Goal: Information Seeking & Learning: Learn about a topic

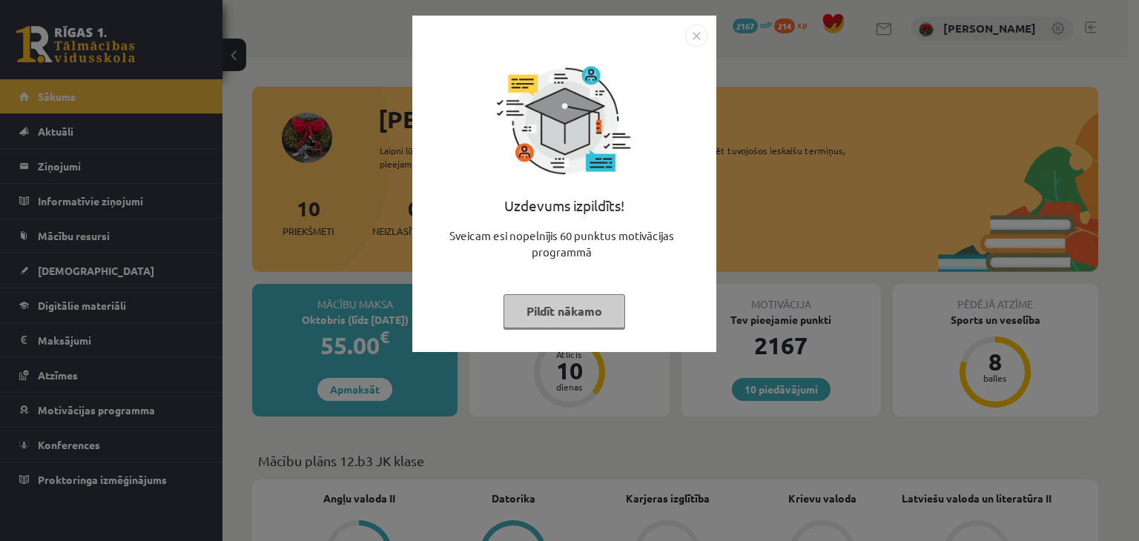
click at [560, 314] on button "Pildīt nākamo" at bounding box center [565, 311] width 122 height 34
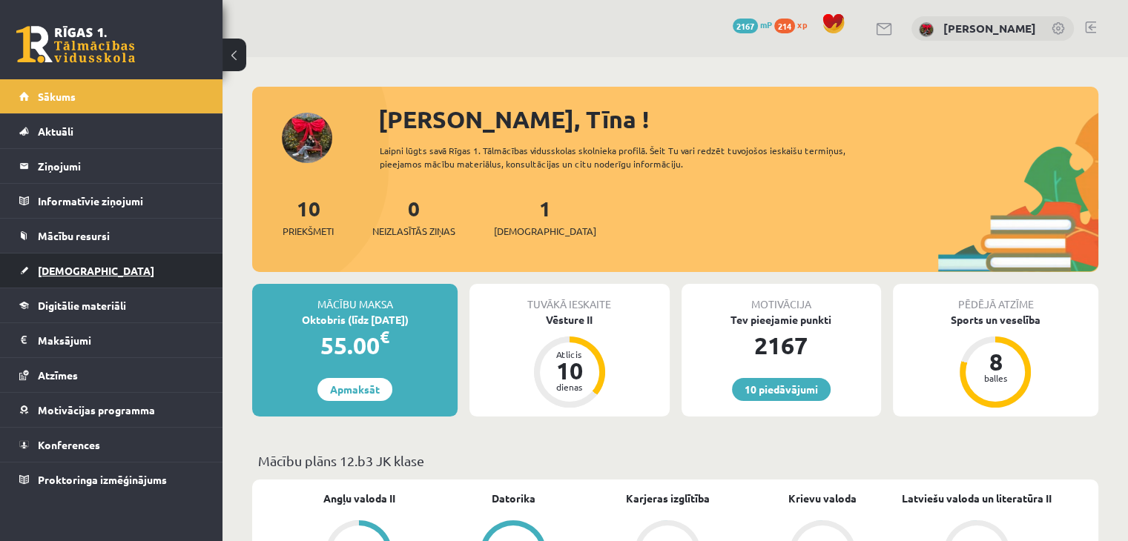
click at [39, 269] on span "[DEMOGRAPHIC_DATA]" at bounding box center [96, 270] width 116 height 13
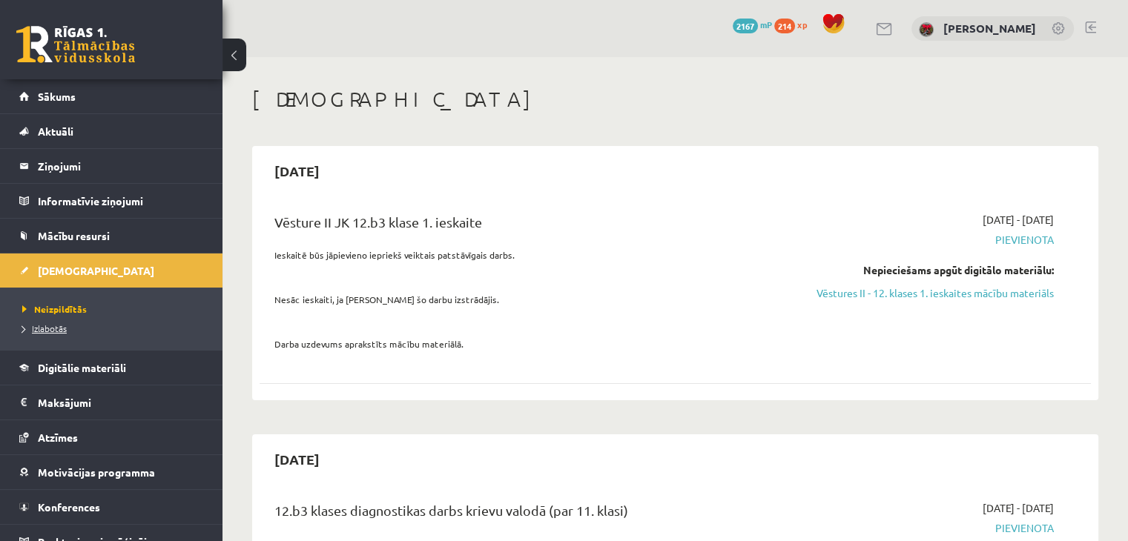
click at [62, 326] on span "Izlabotās" at bounding box center [44, 329] width 45 height 12
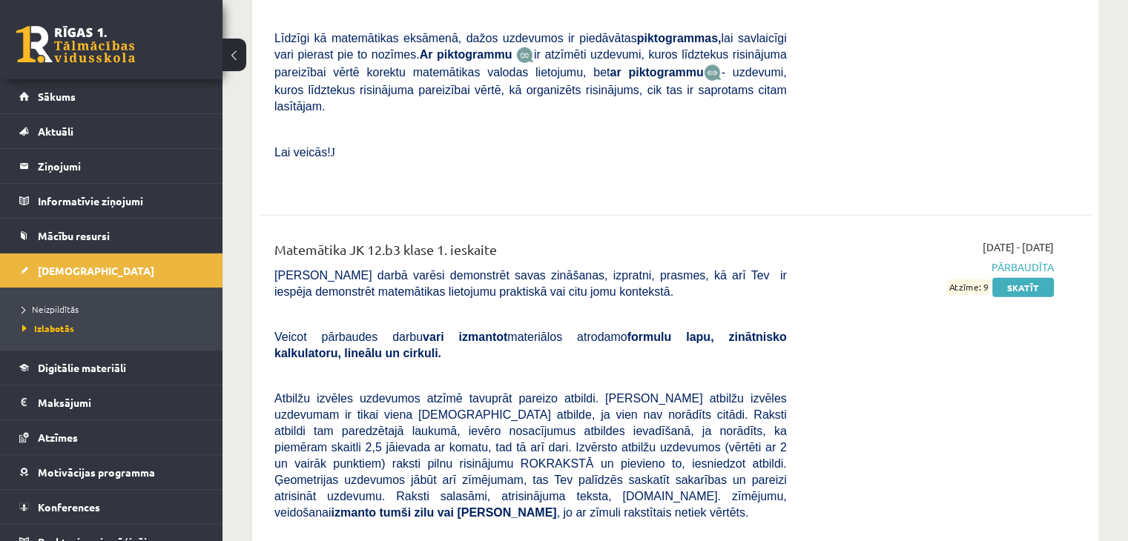
scroll to position [3931, 0]
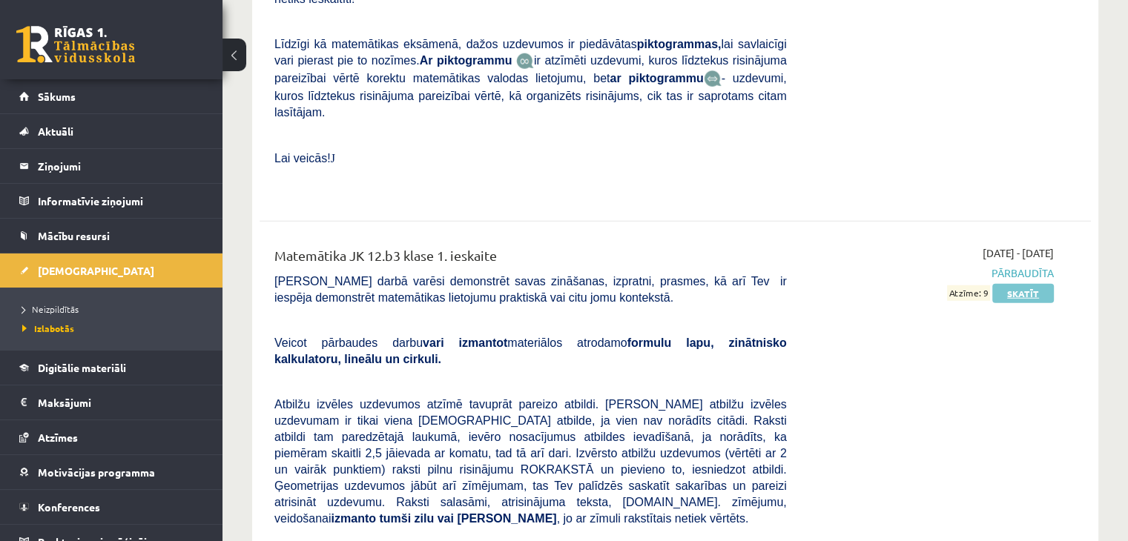
click at [1035, 284] on link "Skatīt" at bounding box center [1023, 293] width 62 height 19
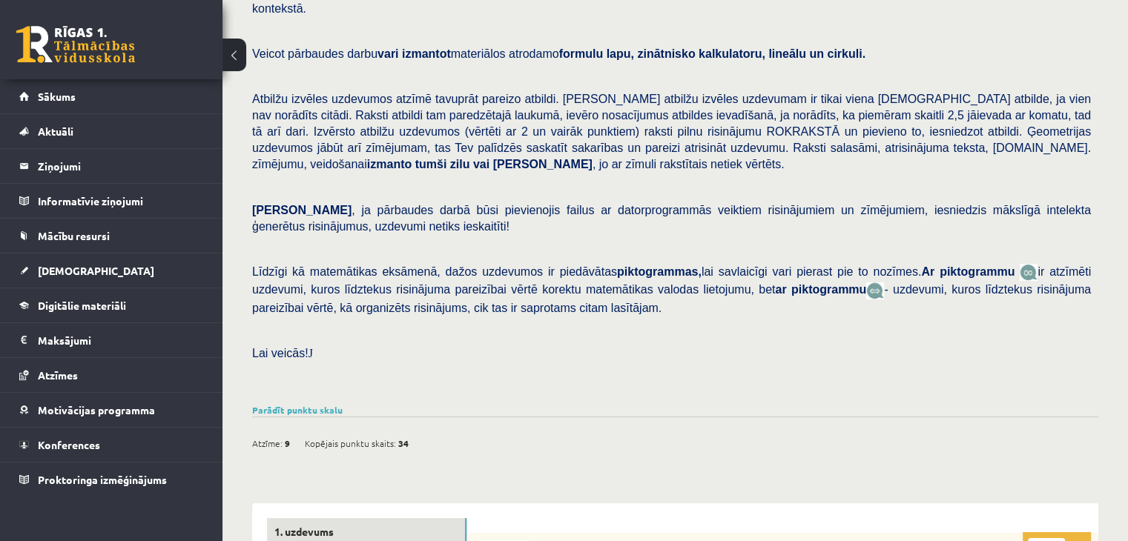
scroll to position [297, 0]
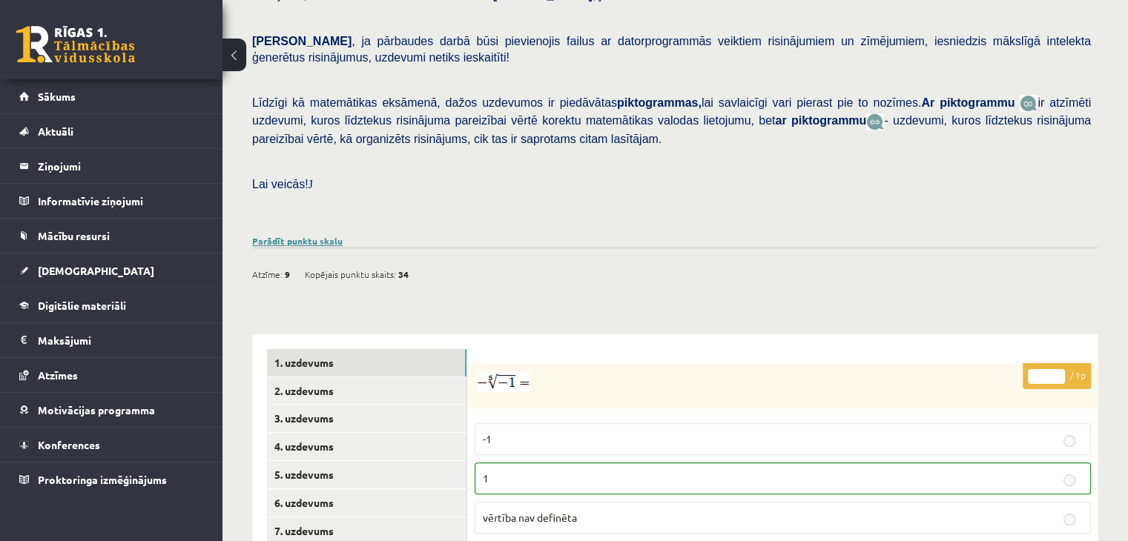
click at [311, 235] on link "Parādīt punktu skalu" at bounding box center [297, 241] width 90 height 12
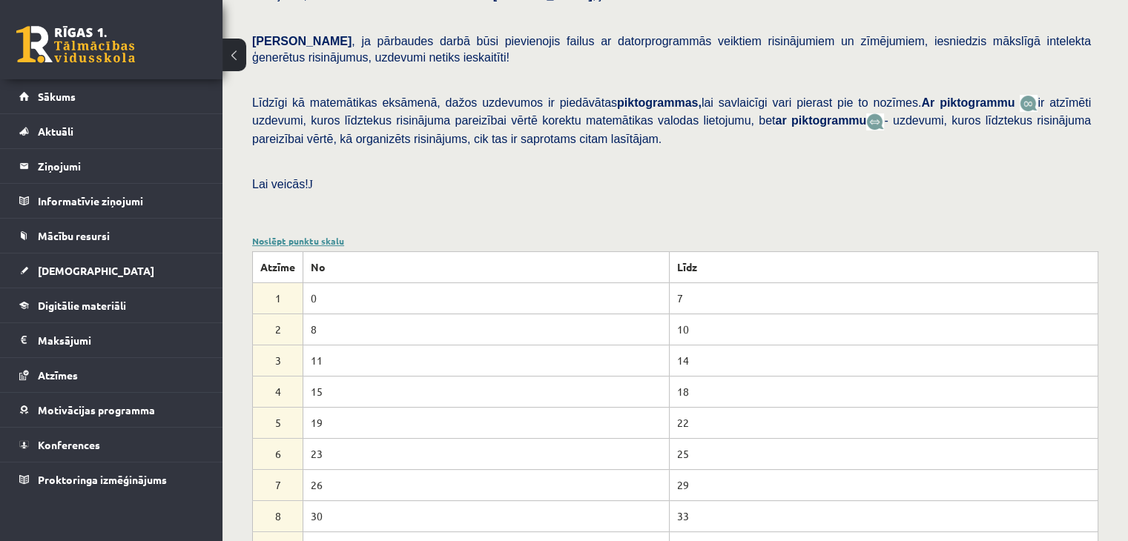
click at [306, 235] on link "Noslēpt punktu skalu" at bounding box center [298, 241] width 92 height 12
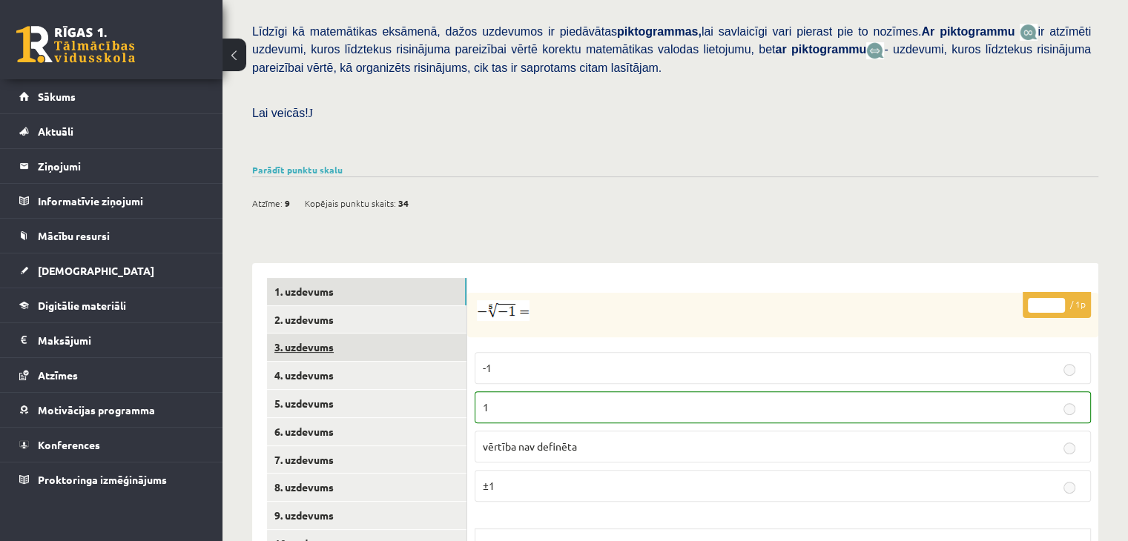
scroll to position [445, 0]
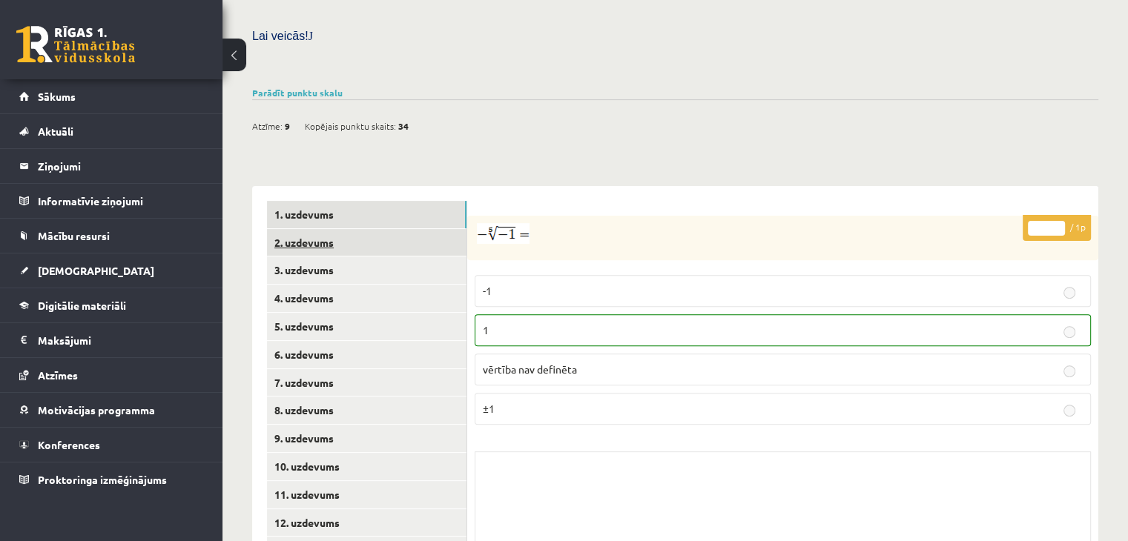
click at [363, 229] on link "2. uzdevums" at bounding box center [367, 242] width 200 height 27
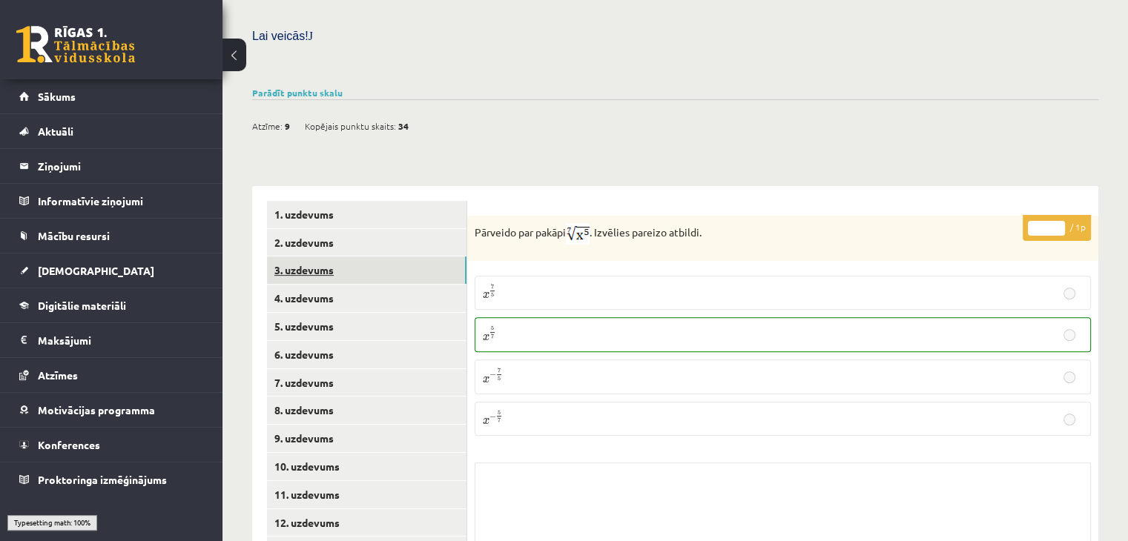
click at [365, 257] on link "3. uzdevums" at bounding box center [367, 270] width 200 height 27
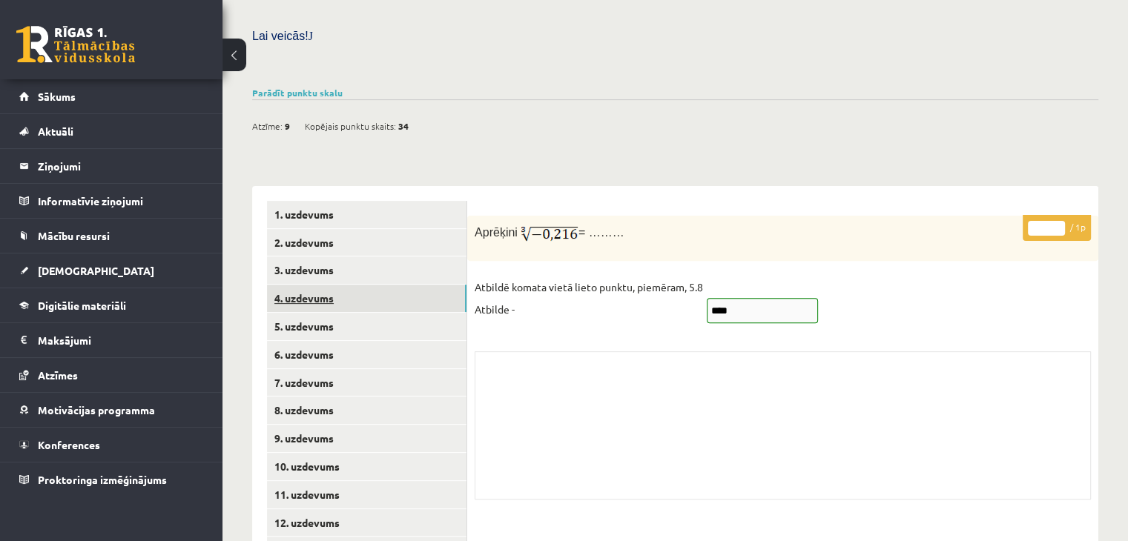
click at [365, 285] on link "4. uzdevums" at bounding box center [367, 298] width 200 height 27
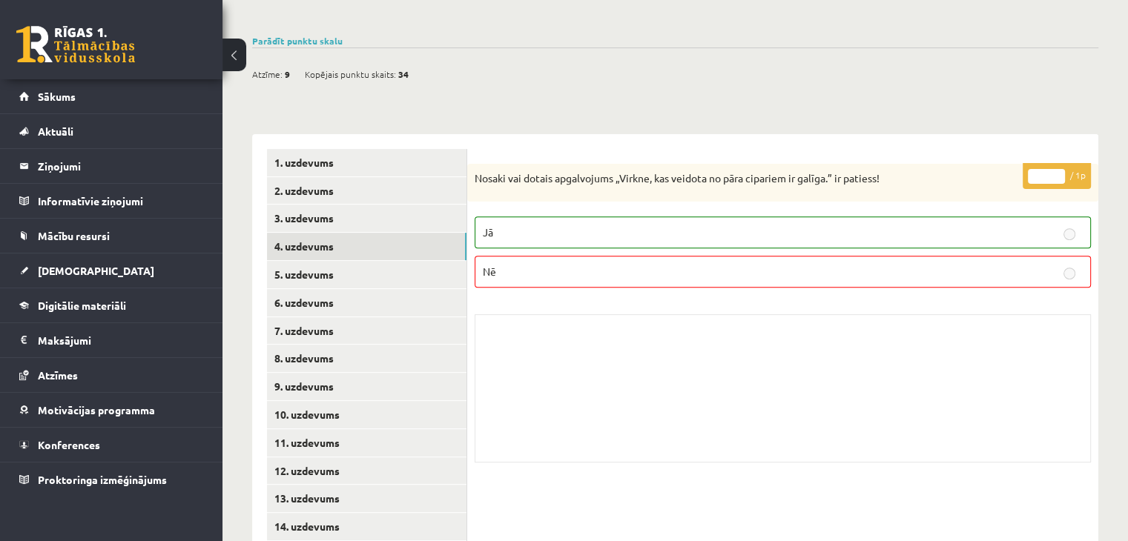
scroll to position [388, 0]
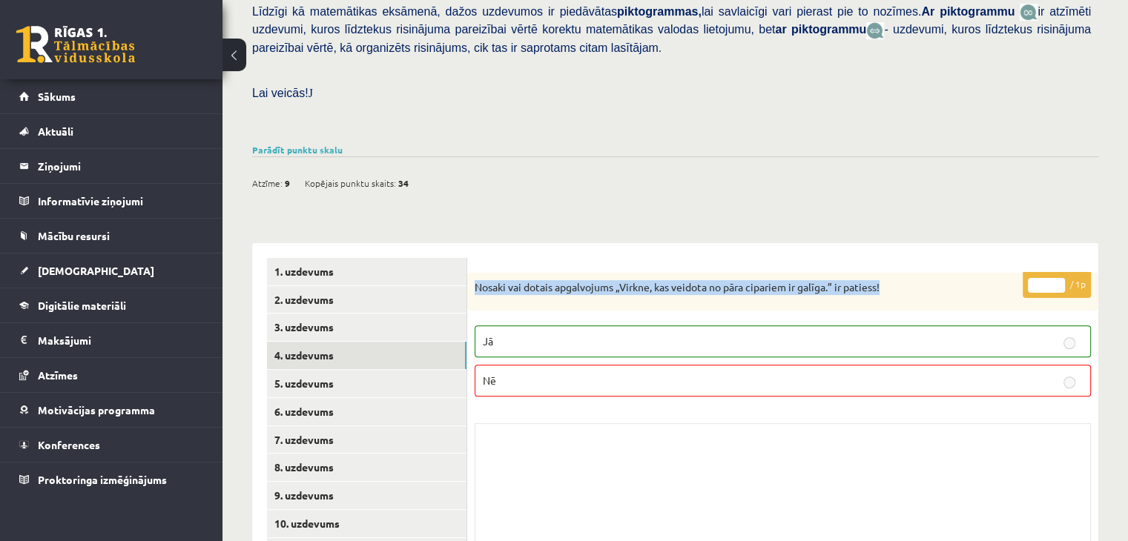
drag, startPoint x: 475, startPoint y: 251, endPoint x: 854, endPoint y: 256, distance: 379.1
click at [926, 273] on div "Nosaki vai dotais apgalvojums „Virkne, kas veidota no pāra cipariem ir galīga.”…" at bounding box center [782, 292] width 631 height 39
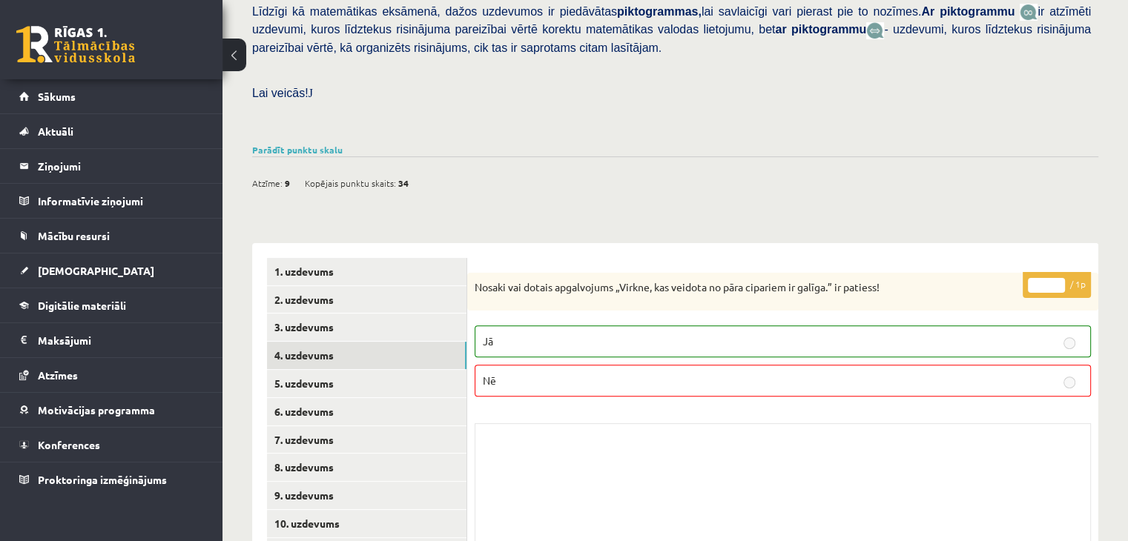
click at [706, 367] on div "* / 1p Nosaki vai dotais apgalvojums „Virkne, kas veidota no pāra cipariem ir g…" at bounding box center [782, 426] width 631 height 307
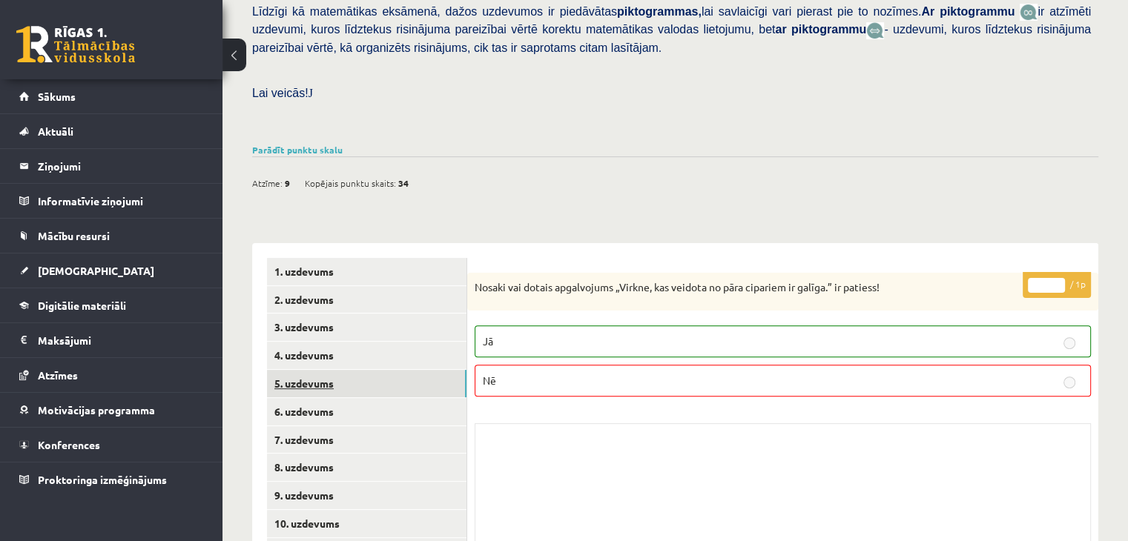
click at [383, 370] on link "5. uzdevums" at bounding box center [367, 383] width 200 height 27
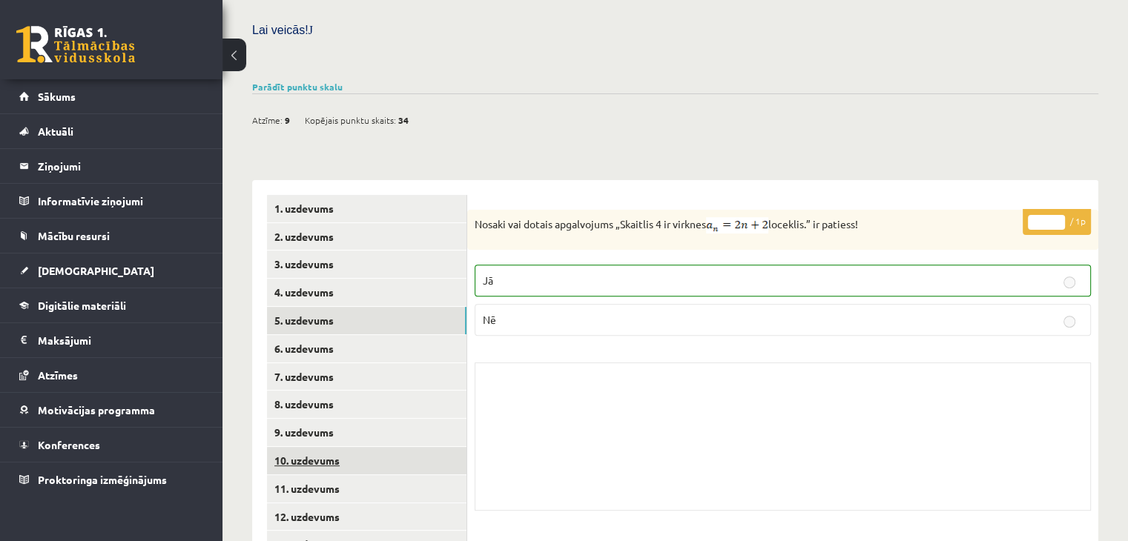
scroll to position [536, 0]
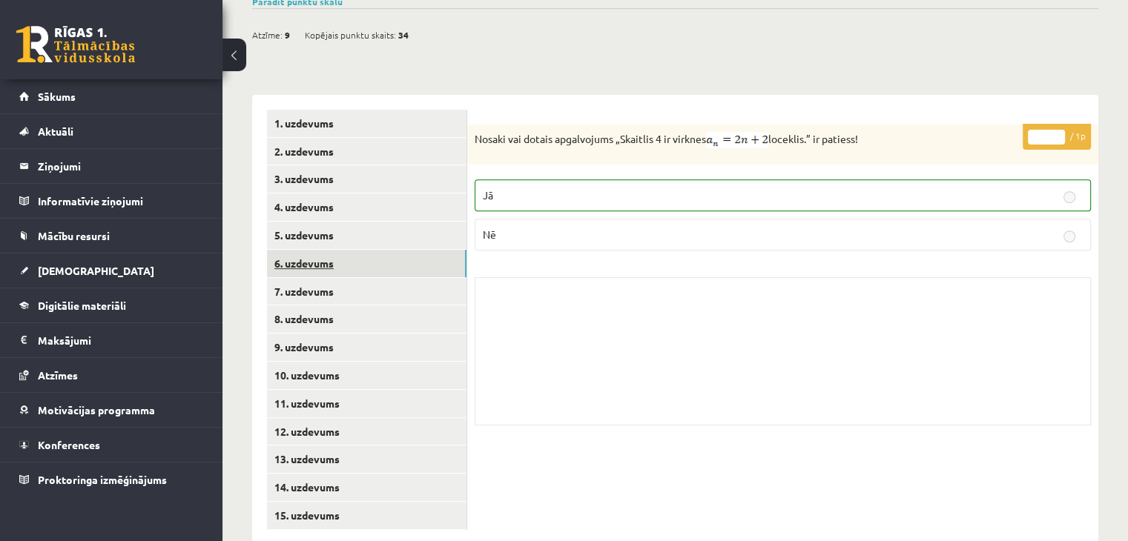
click at [368, 250] on link "6. uzdevums" at bounding box center [367, 263] width 200 height 27
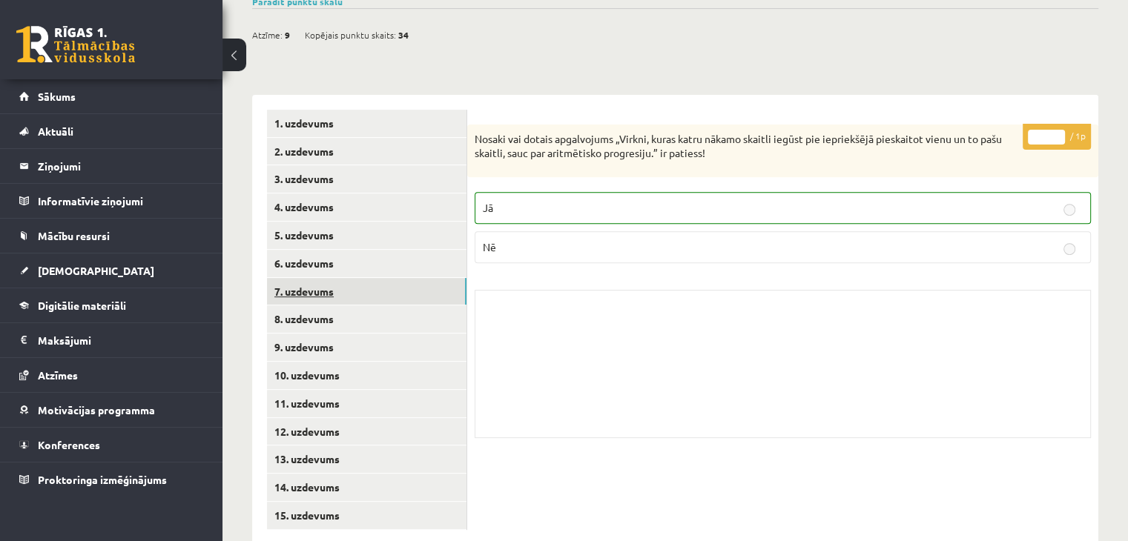
click at [370, 278] on link "7. uzdevums" at bounding box center [367, 291] width 200 height 27
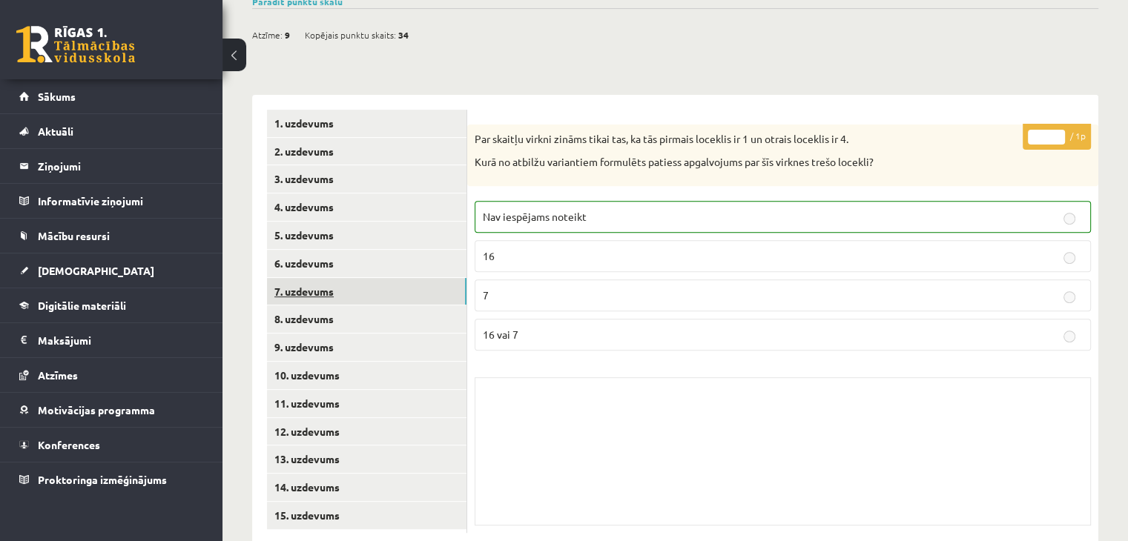
click at [297, 278] on link "7. uzdevums" at bounding box center [367, 291] width 200 height 27
click at [312, 306] on link "8. uzdevums" at bounding box center [367, 319] width 200 height 27
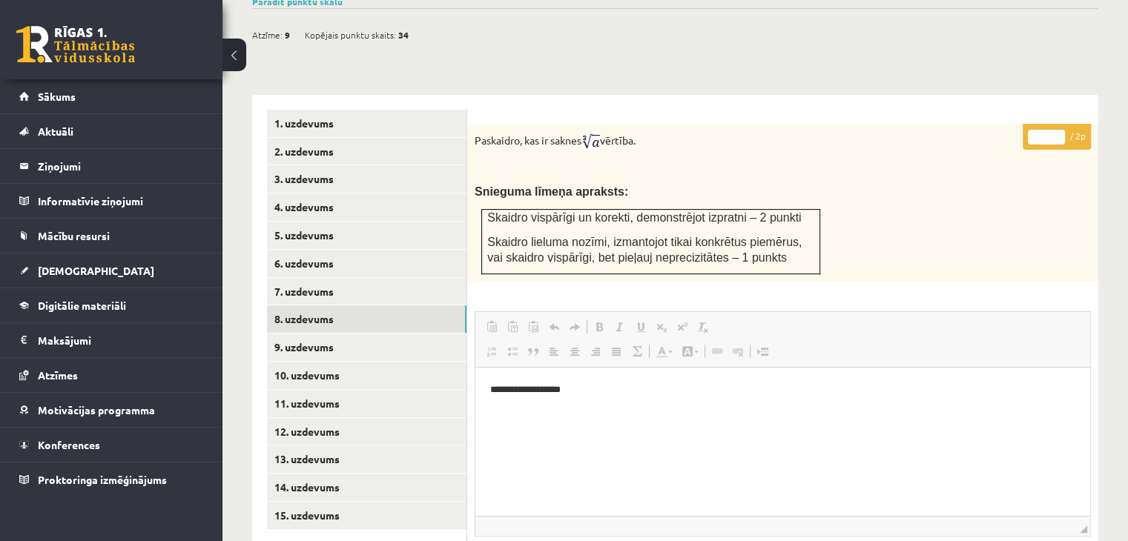
scroll to position [0, 0]
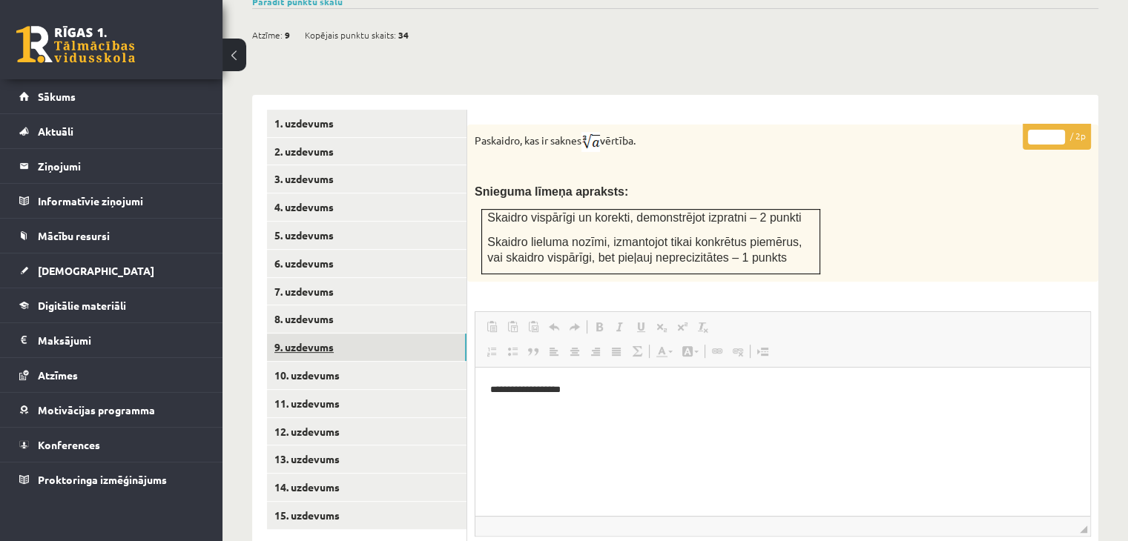
click at [392, 334] on link "9. uzdevums" at bounding box center [367, 347] width 200 height 27
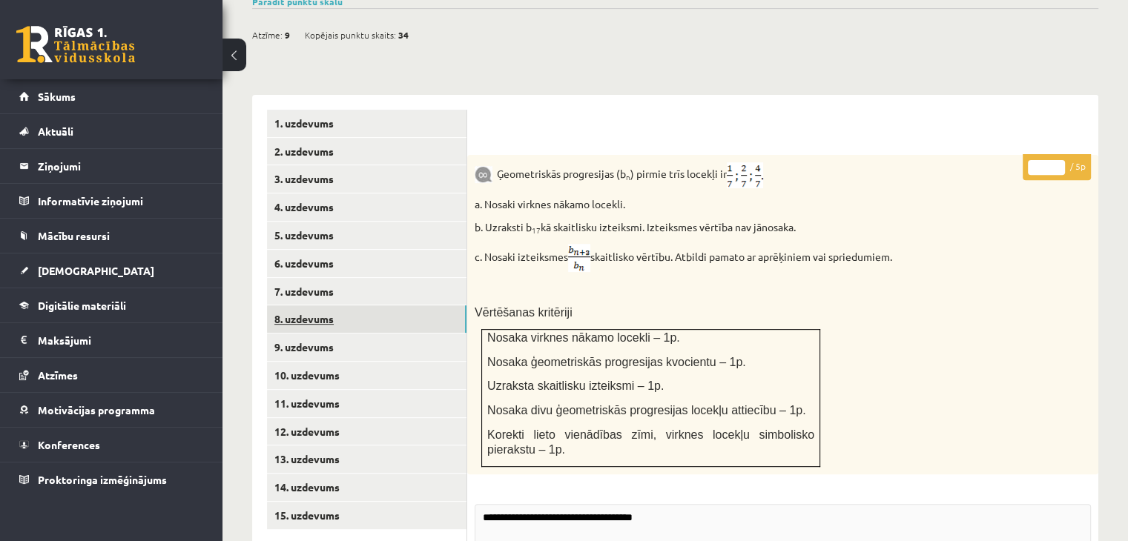
click at [383, 306] on link "8. uzdevums" at bounding box center [367, 319] width 200 height 27
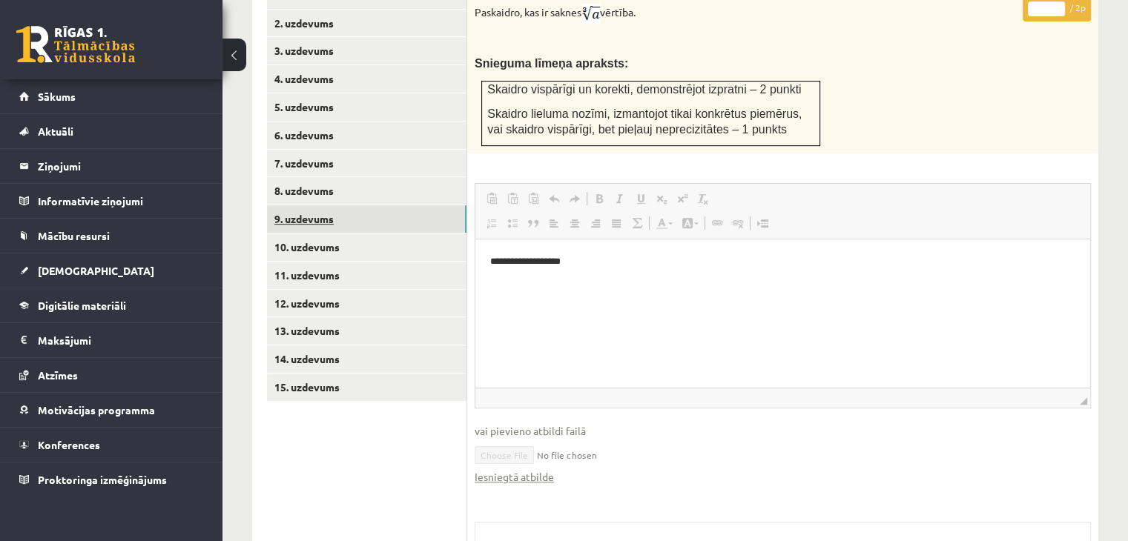
click at [352, 205] on link "9. uzdevums" at bounding box center [367, 218] width 200 height 27
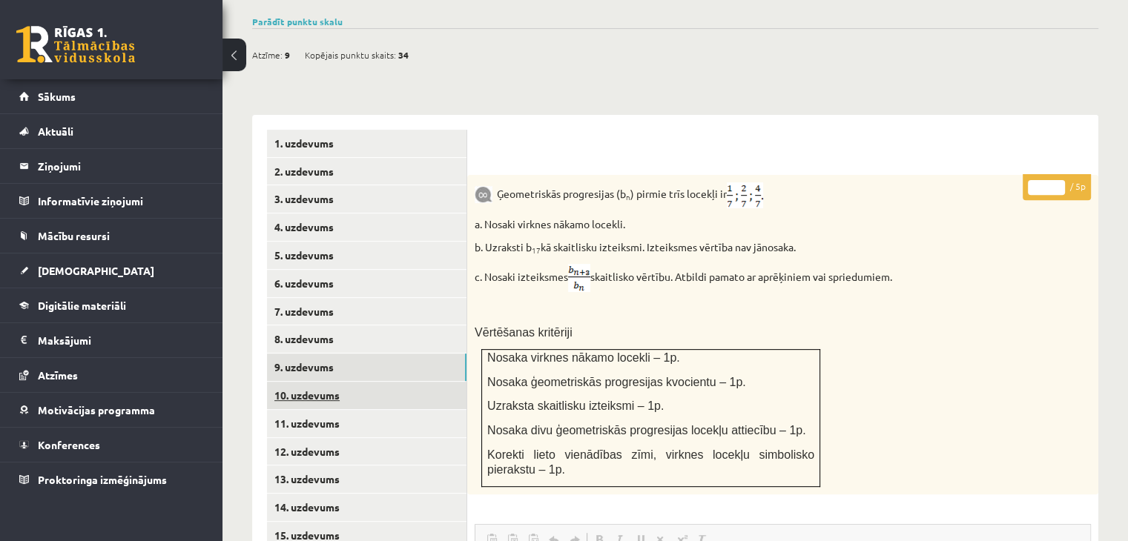
click at [376, 382] on link "10. uzdevums" at bounding box center [367, 395] width 200 height 27
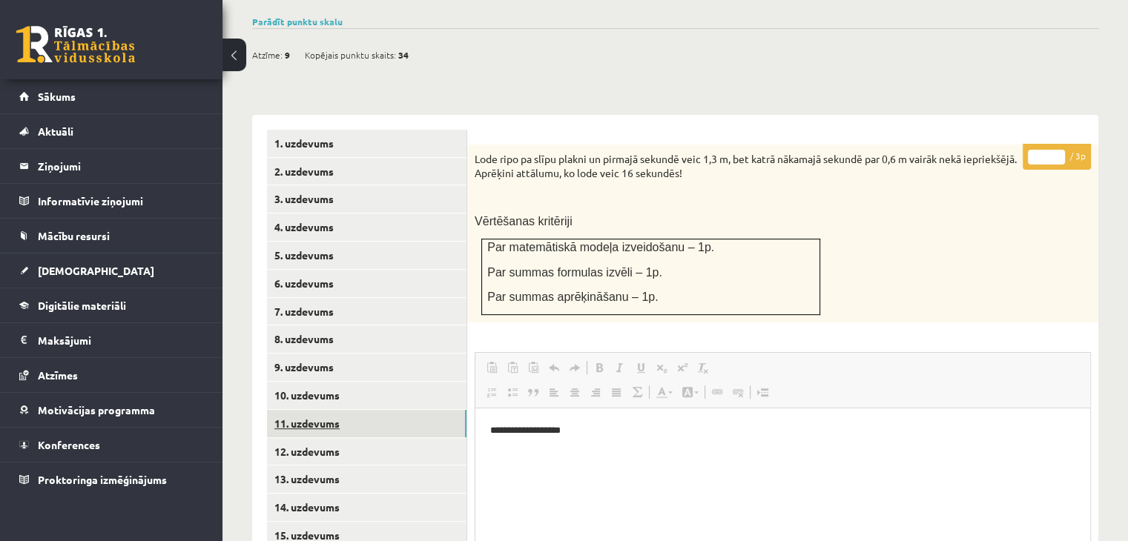
click at [399, 410] on link "11. uzdevums" at bounding box center [367, 423] width 200 height 27
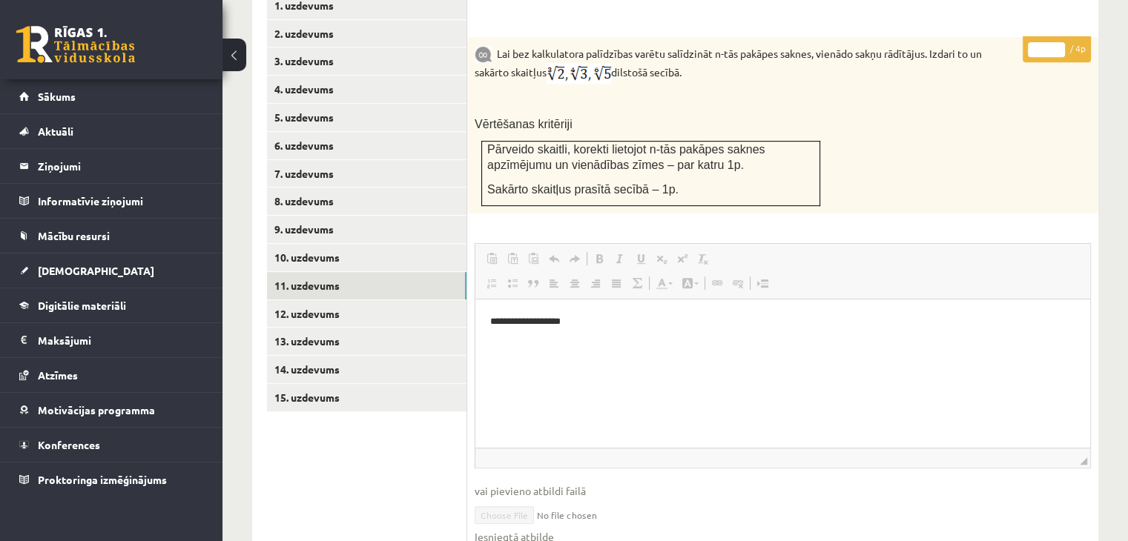
scroll to position [860, 0]
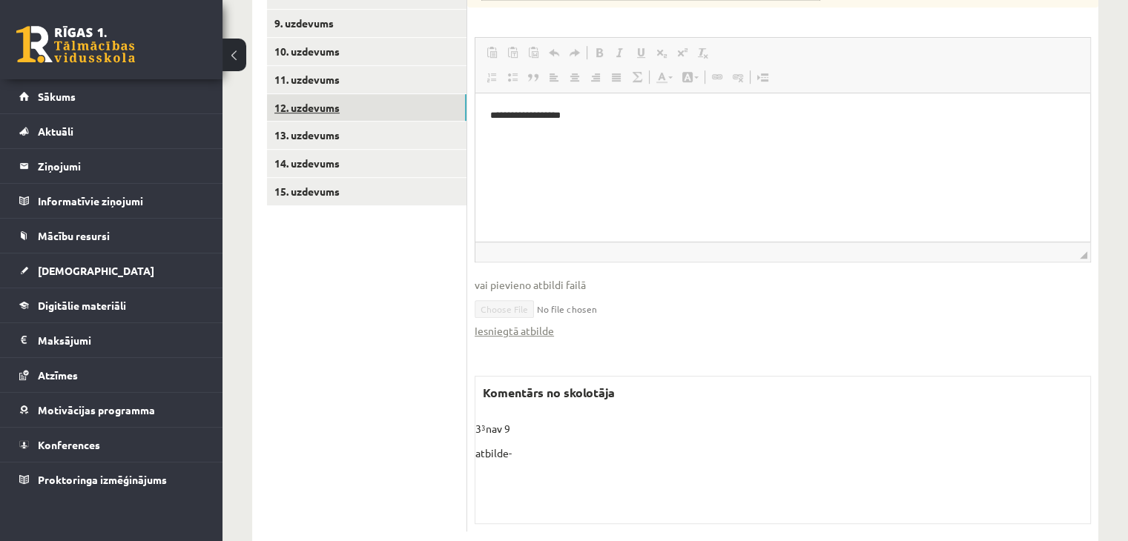
click at [338, 94] on link "12. uzdevums" at bounding box center [367, 107] width 200 height 27
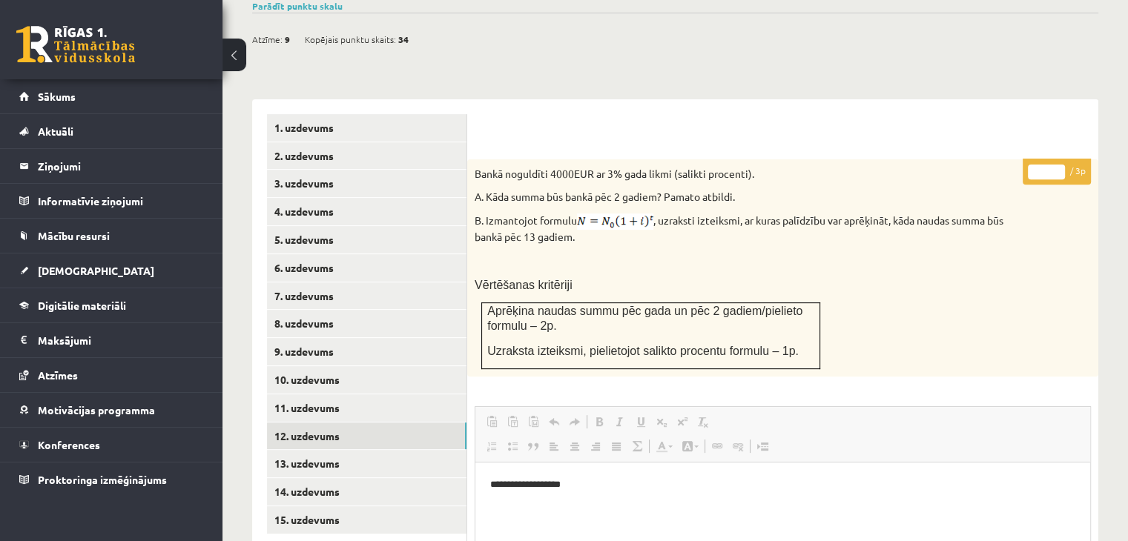
scroll to position [0, 0]
click at [363, 450] on link "13. uzdevums" at bounding box center [367, 463] width 200 height 27
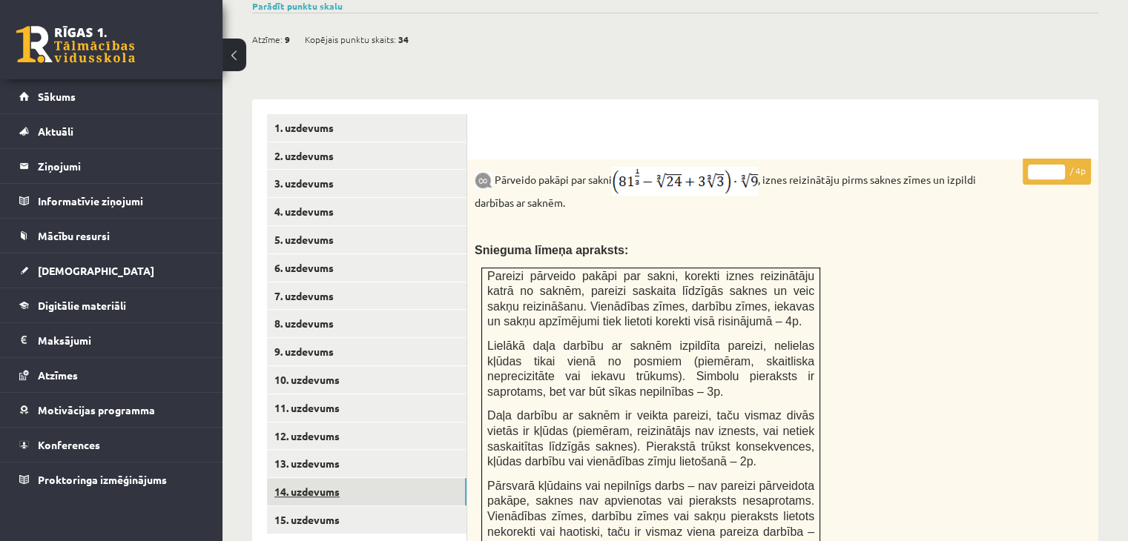
click at [331, 478] on link "14. uzdevums" at bounding box center [367, 491] width 200 height 27
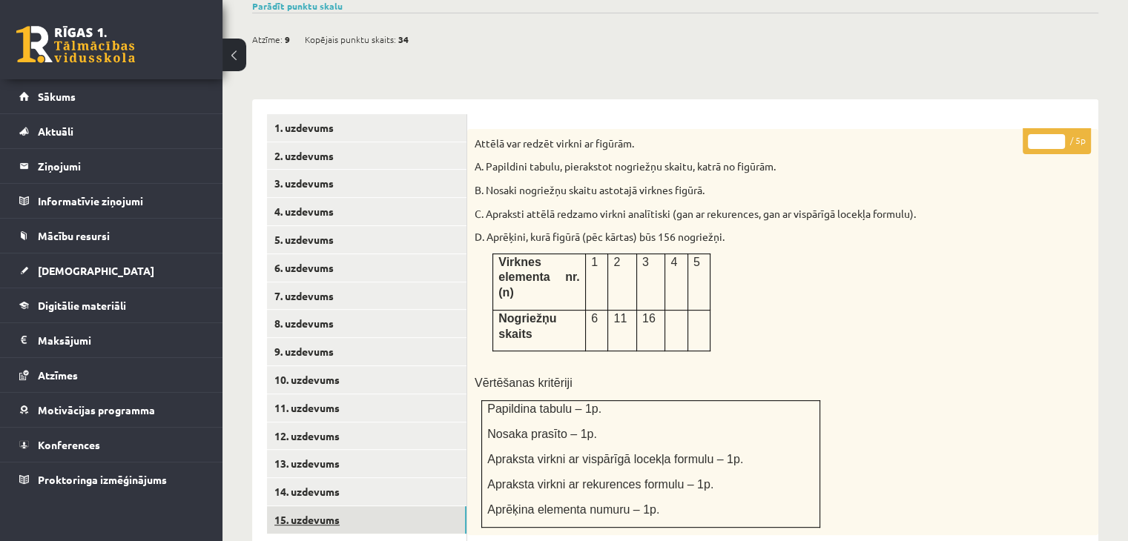
click at [384, 507] on link "15. uzdevums" at bounding box center [367, 520] width 200 height 27
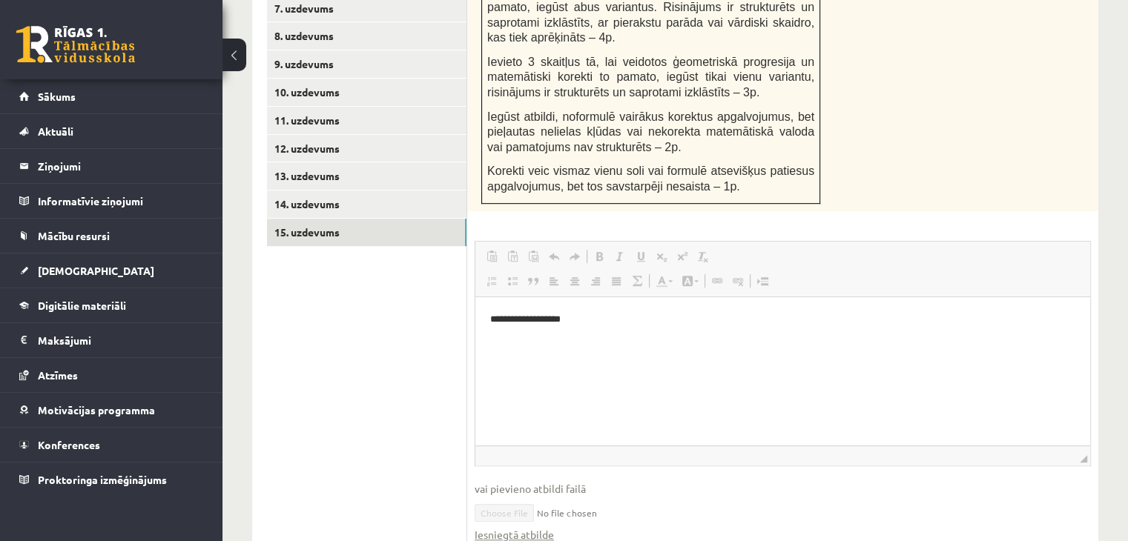
scroll to position [903, 0]
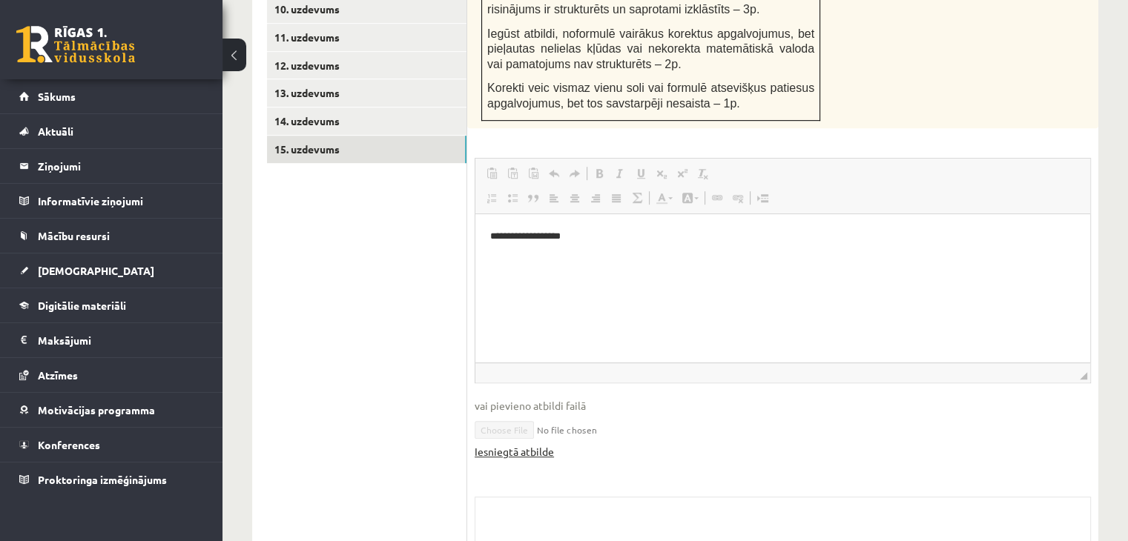
click at [511, 444] on link "Iesniegtā atbilde" at bounding box center [514, 452] width 79 height 16
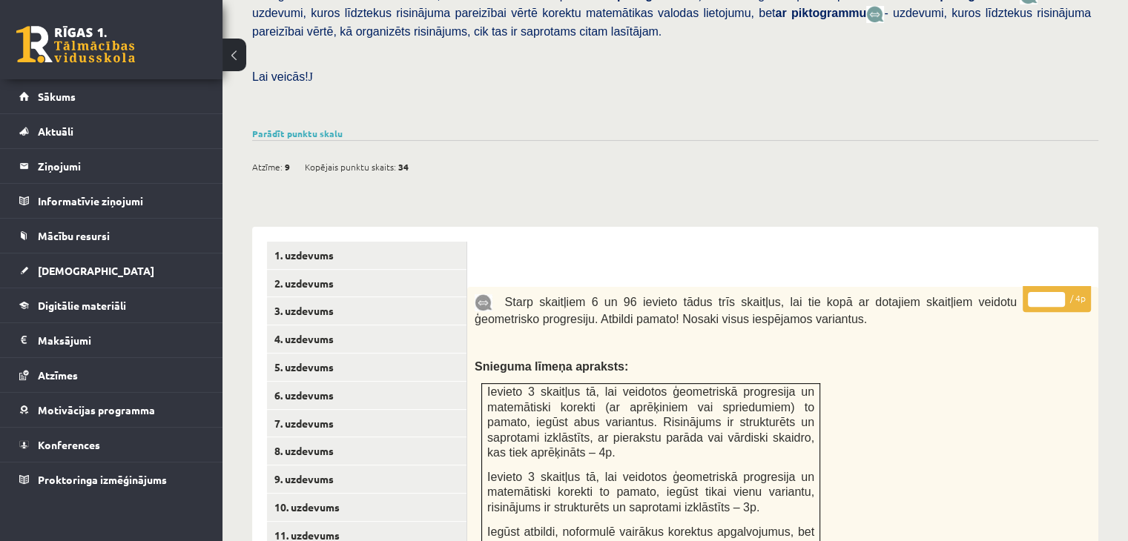
scroll to position [161, 0]
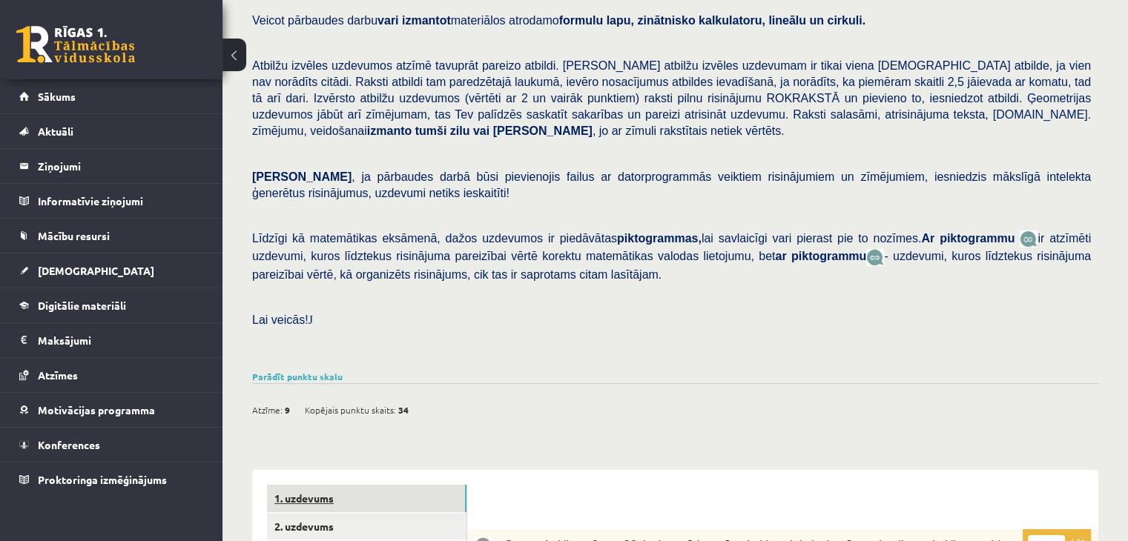
click at [341, 485] on link "1. uzdevums" at bounding box center [367, 498] width 200 height 27
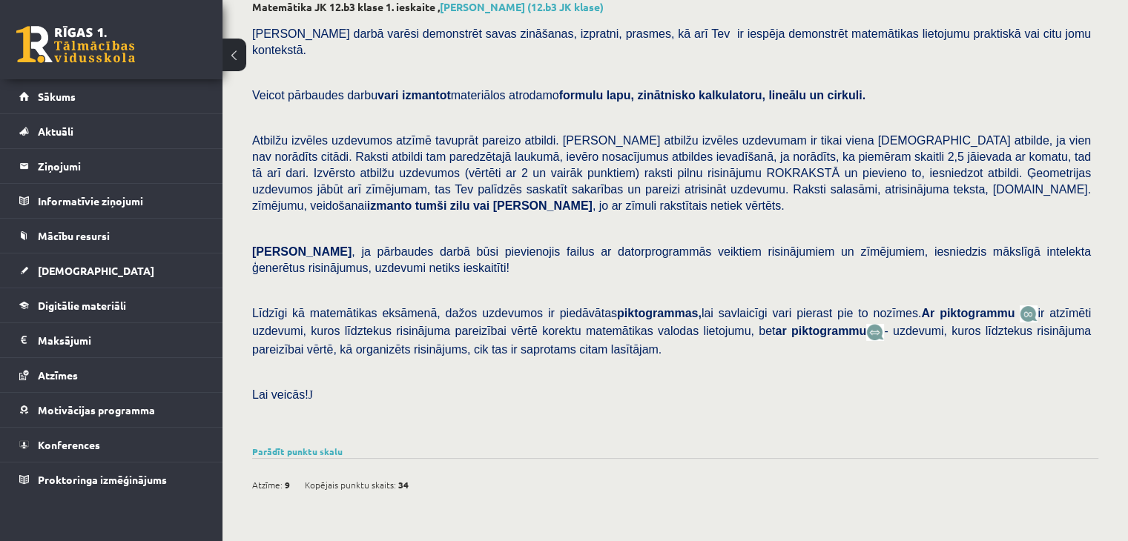
scroll to position [0, 0]
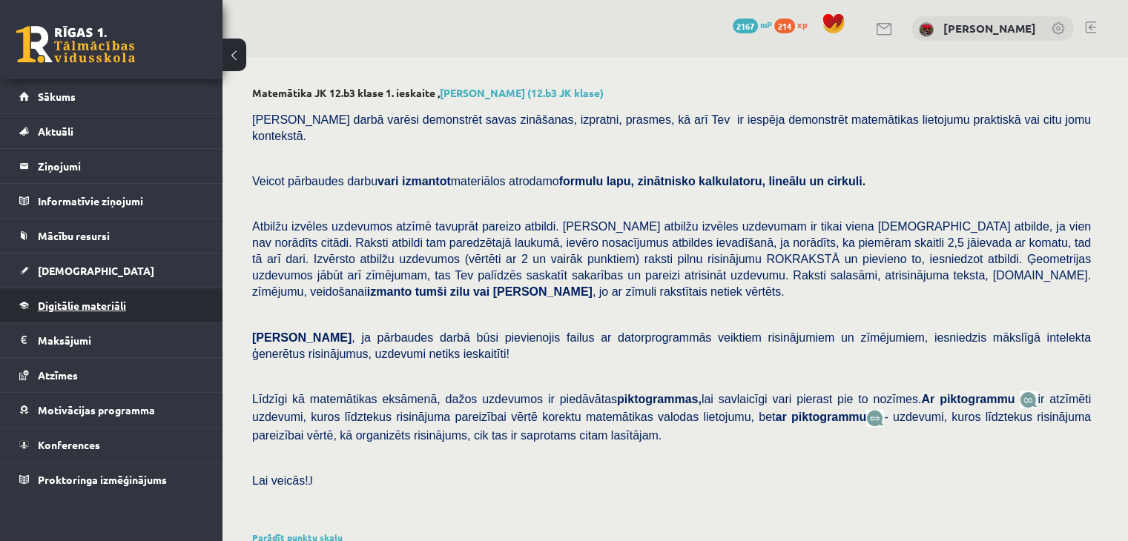
click at [71, 307] on span "Digitālie materiāli" at bounding box center [82, 305] width 88 height 13
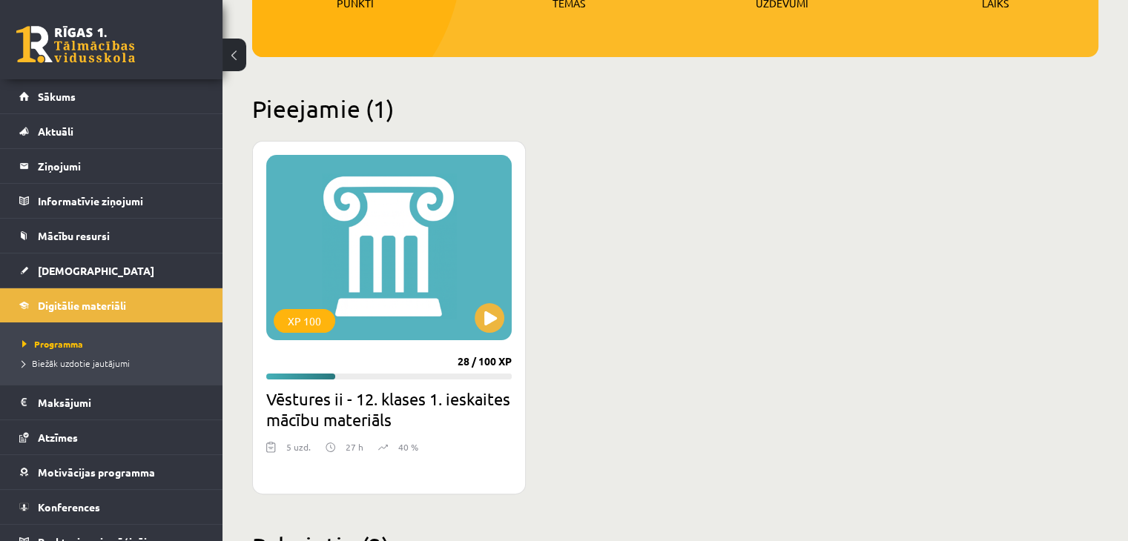
scroll to position [371, 0]
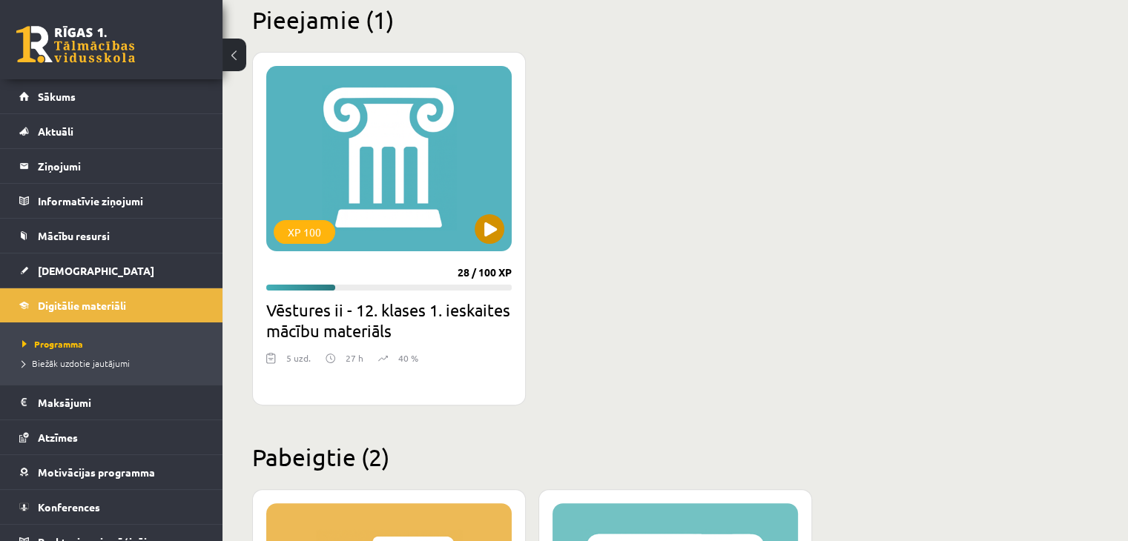
click at [467, 189] on div "XP 100" at bounding box center [389, 158] width 246 height 185
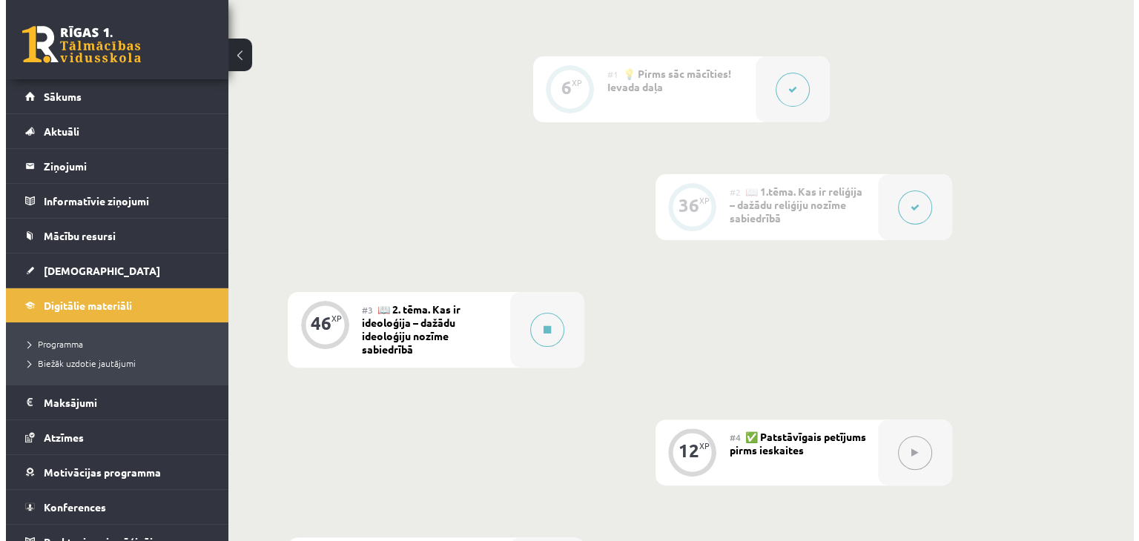
scroll to position [162, 0]
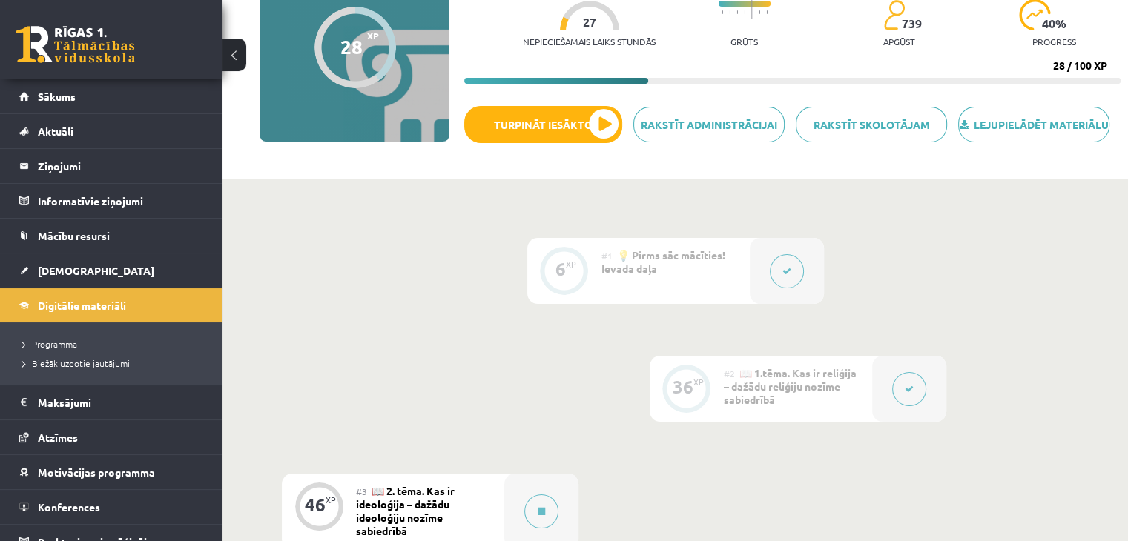
click at [807, 298] on div at bounding box center [787, 271] width 74 height 66
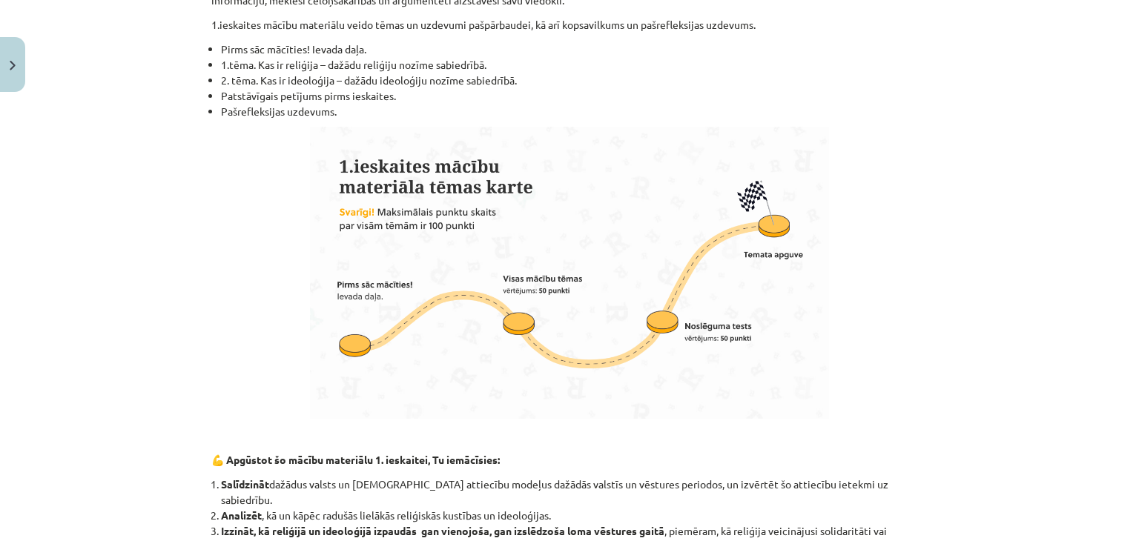
scroll to position [1442, 0]
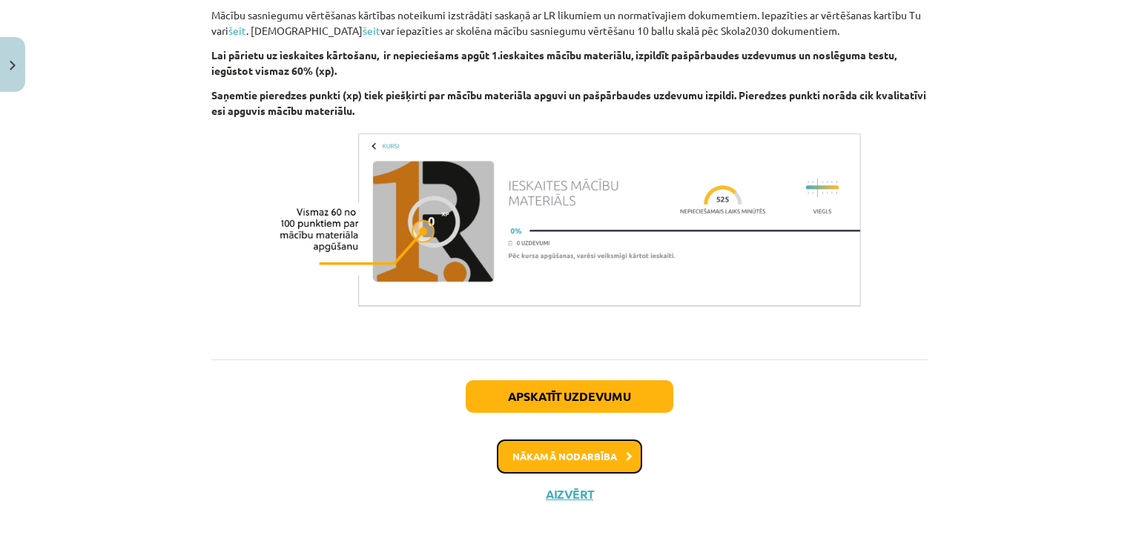
click at [587, 444] on button "Nākamā nodarbība" at bounding box center [569, 457] width 145 height 34
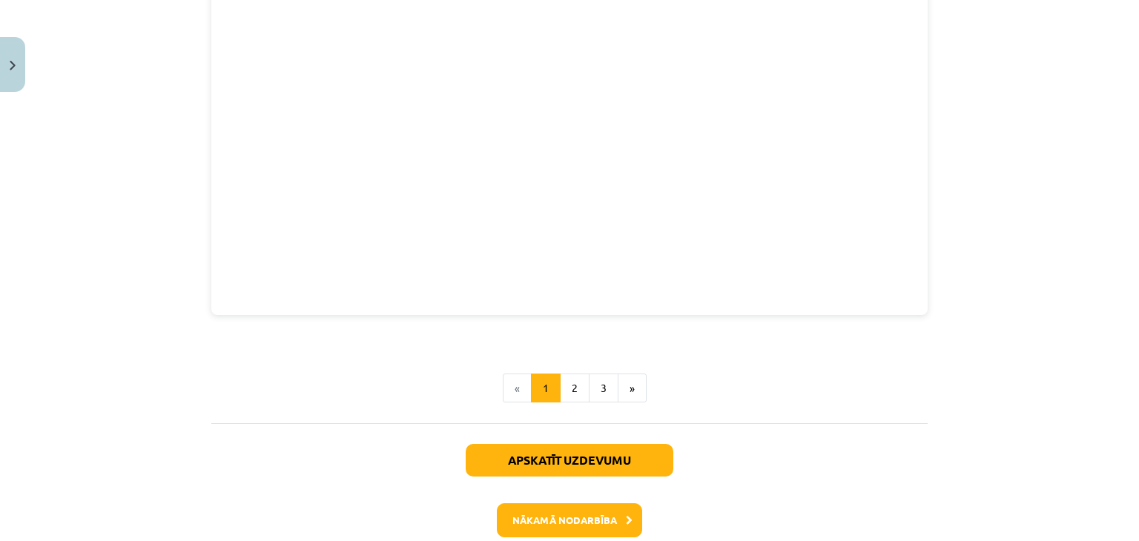
scroll to position [1777, 0]
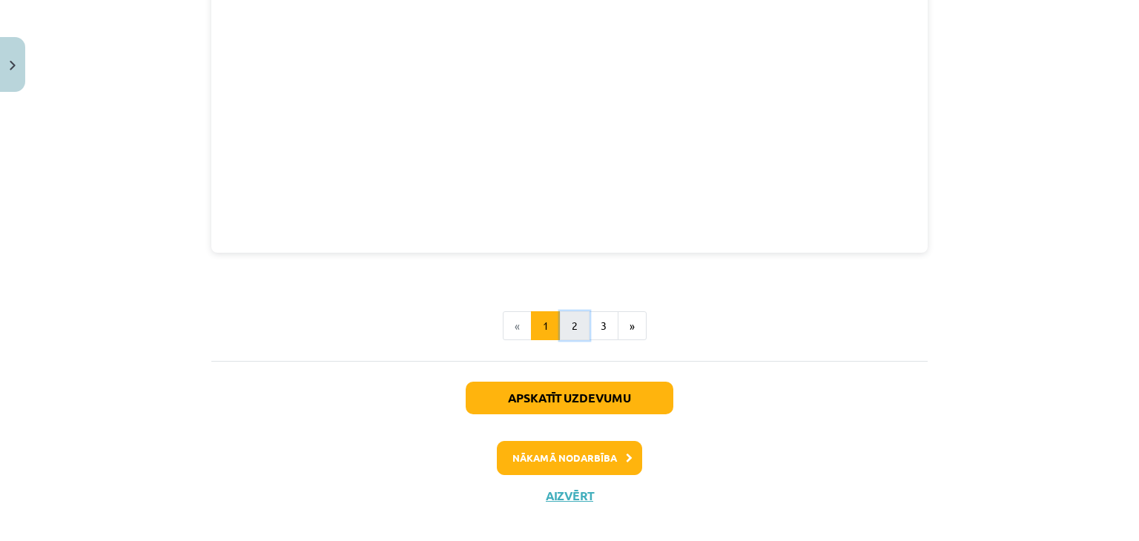
click at [561, 312] on button "2" at bounding box center [575, 327] width 30 height 30
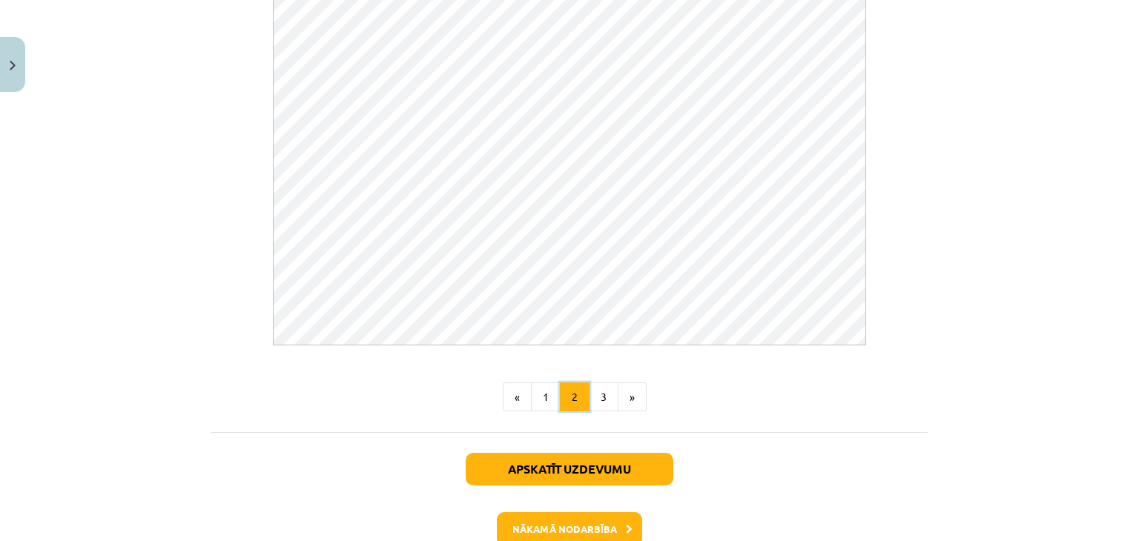
scroll to position [863, 0]
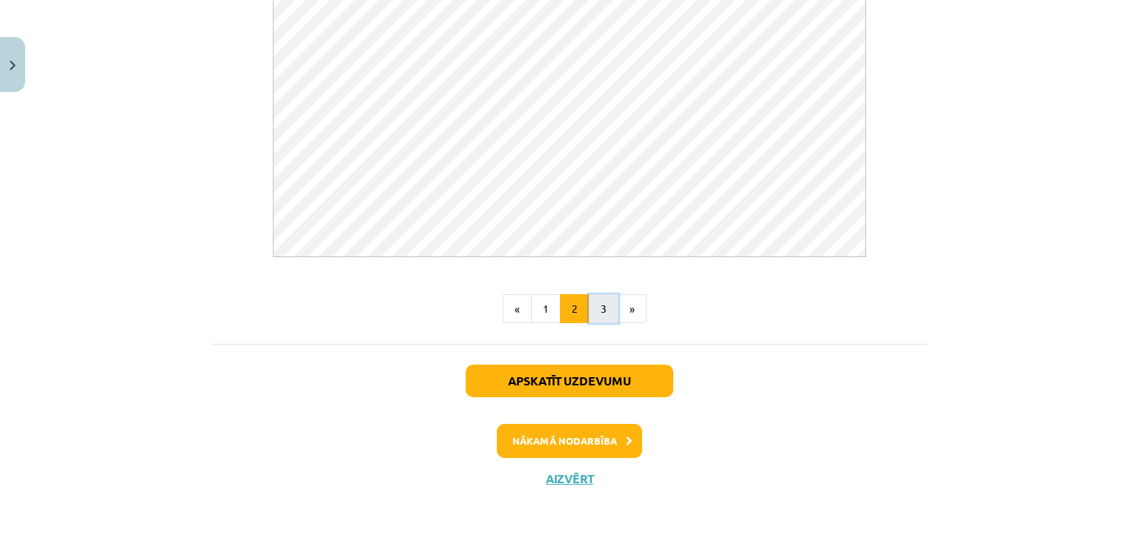
click at [589, 305] on button "3" at bounding box center [604, 309] width 30 height 30
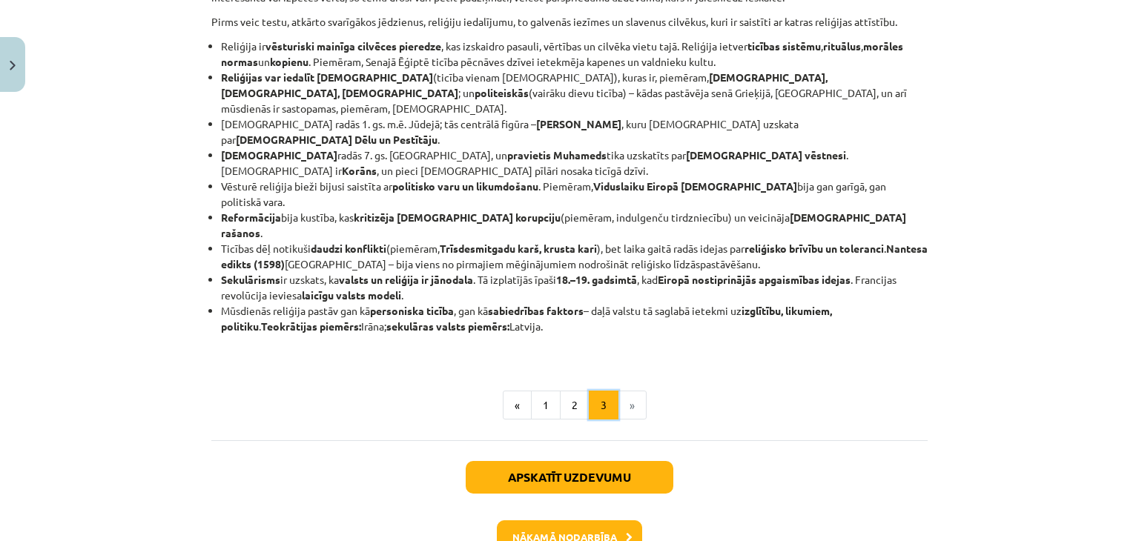
scroll to position [356, 0]
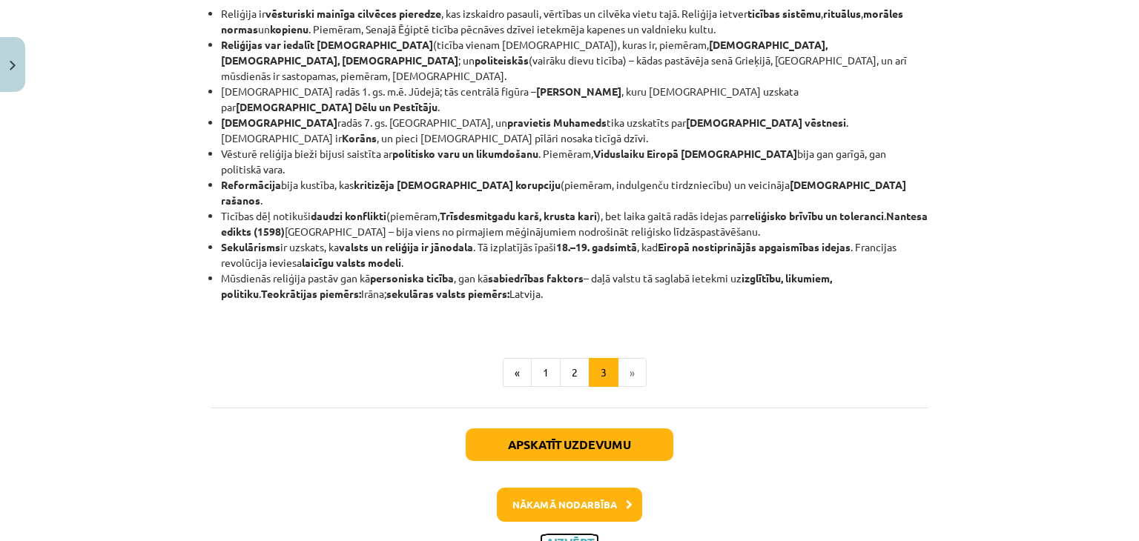
click at [561, 536] on button "Aizvērt" at bounding box center [569, 543] width 56 height 15
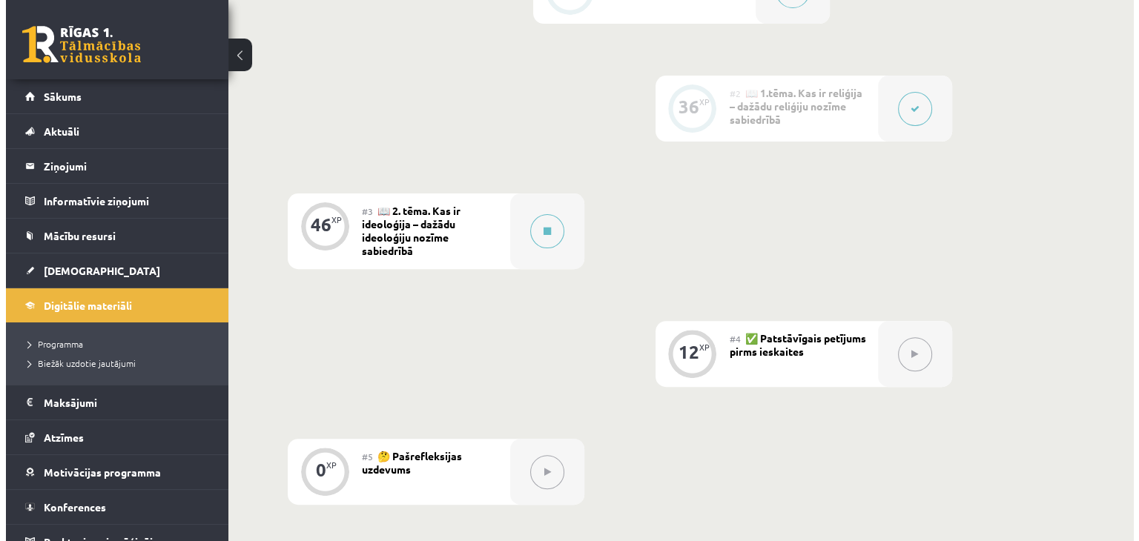
scroll to position [458, 0]
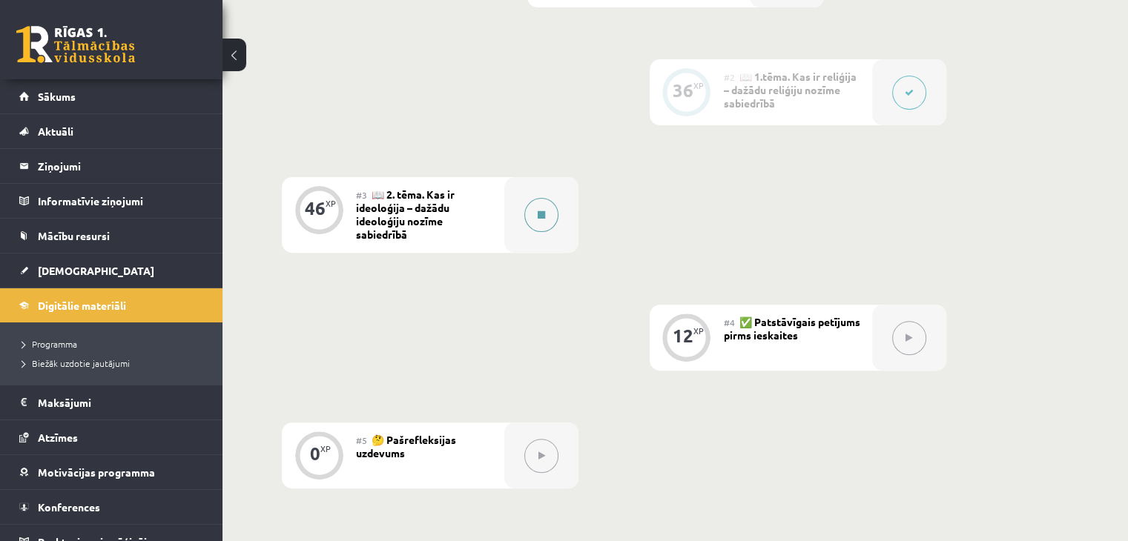
click at [538, 220] on icon at bounding box center [541, 215] width 7 height 9
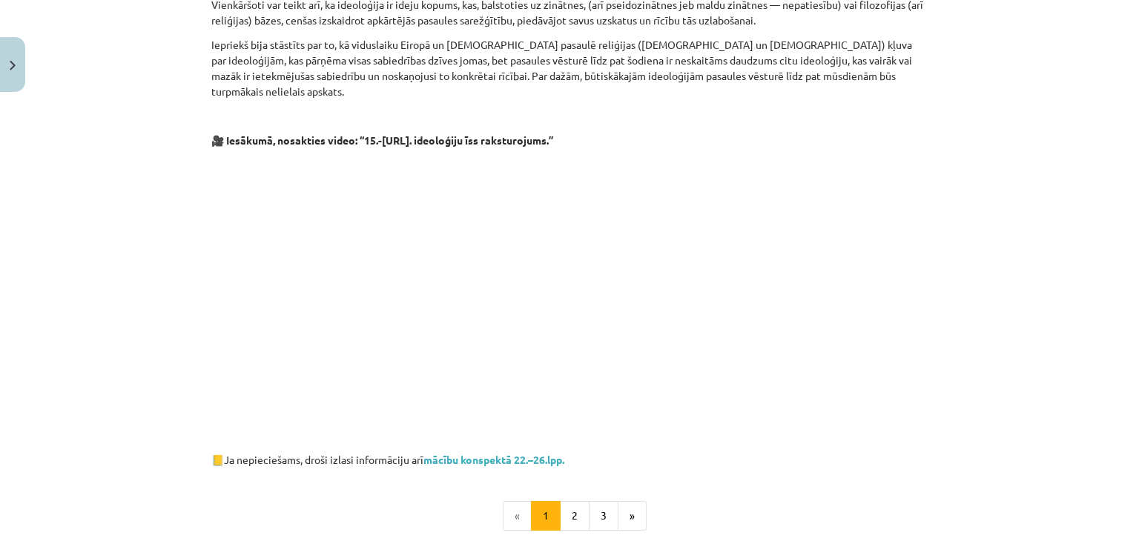
scroll to position [759, 0]
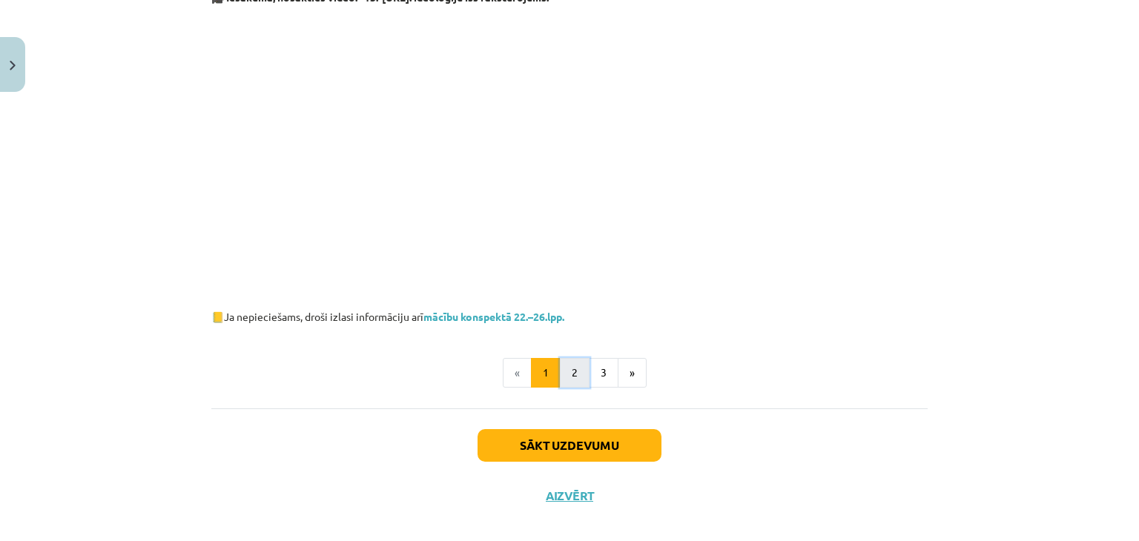
click at [565, 363] on button "2" at bounding box center [575, 373] width 30 height 30
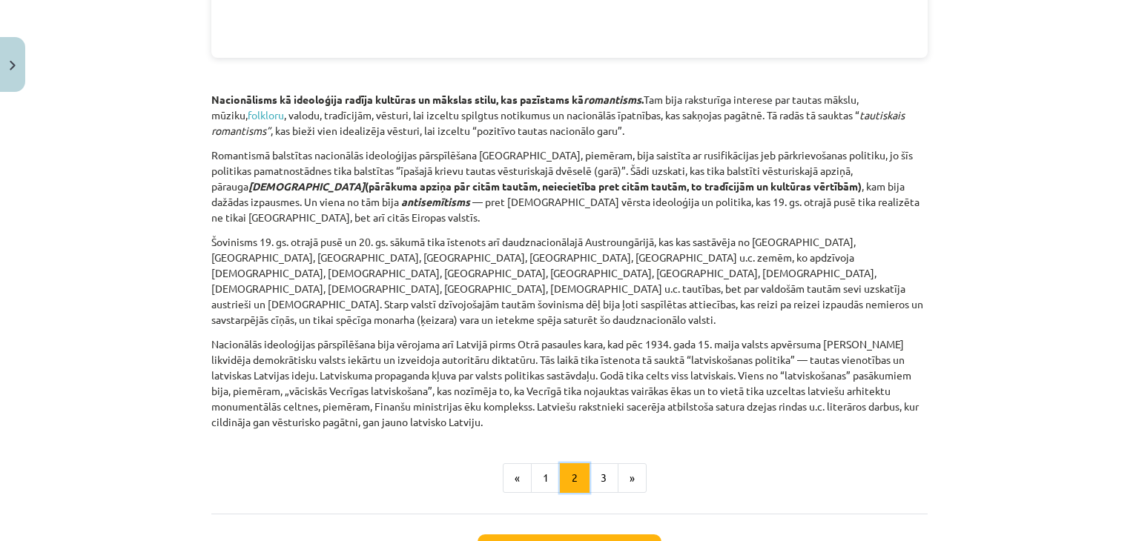
scroll to position [1970, 0]
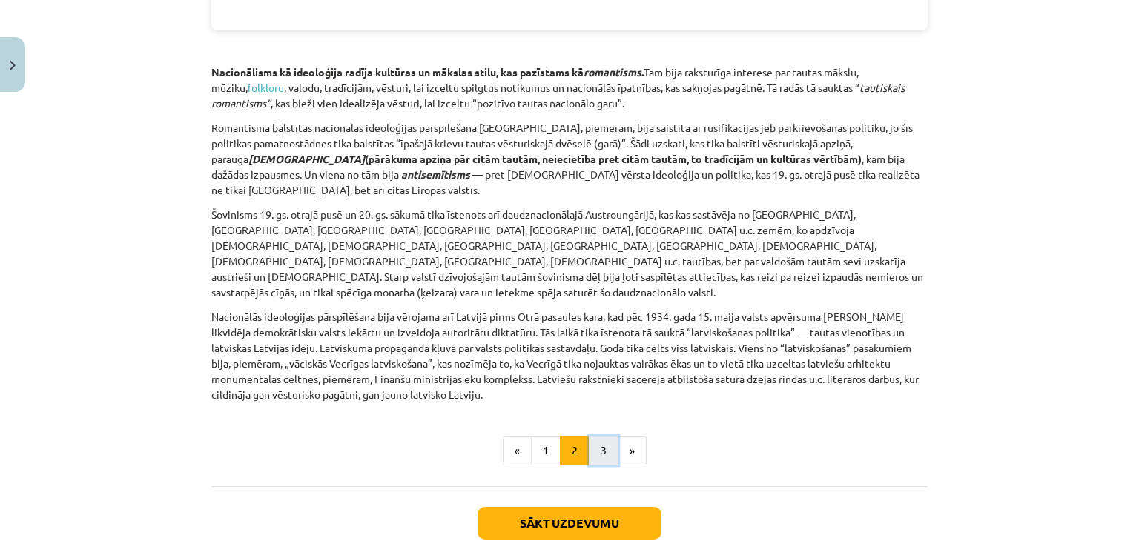
click at [591, 436] on button "3" at bounding box center [604, 451] width 30 height 30
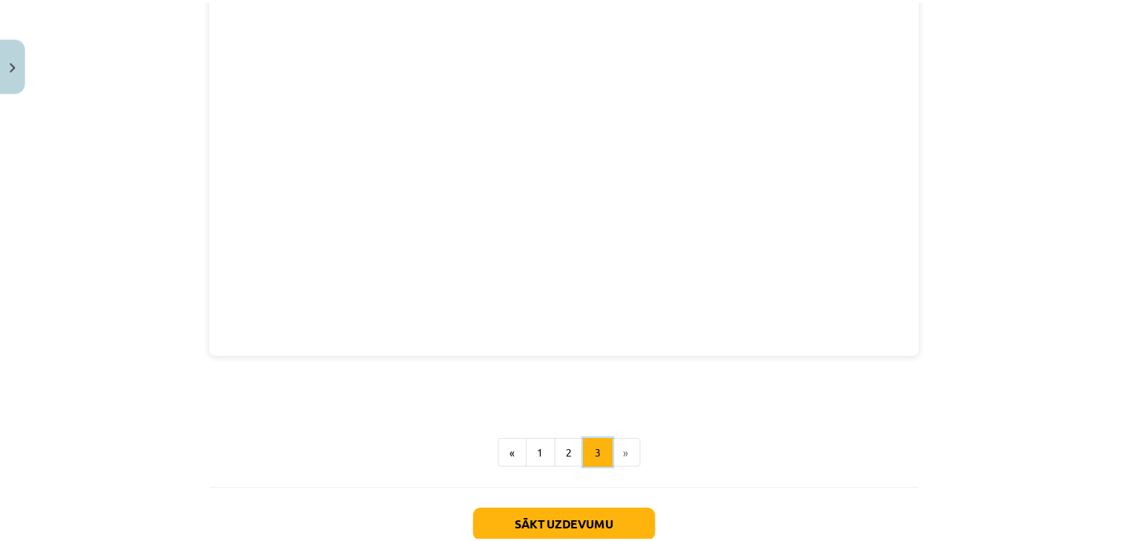
scroll to position [2209, 0]
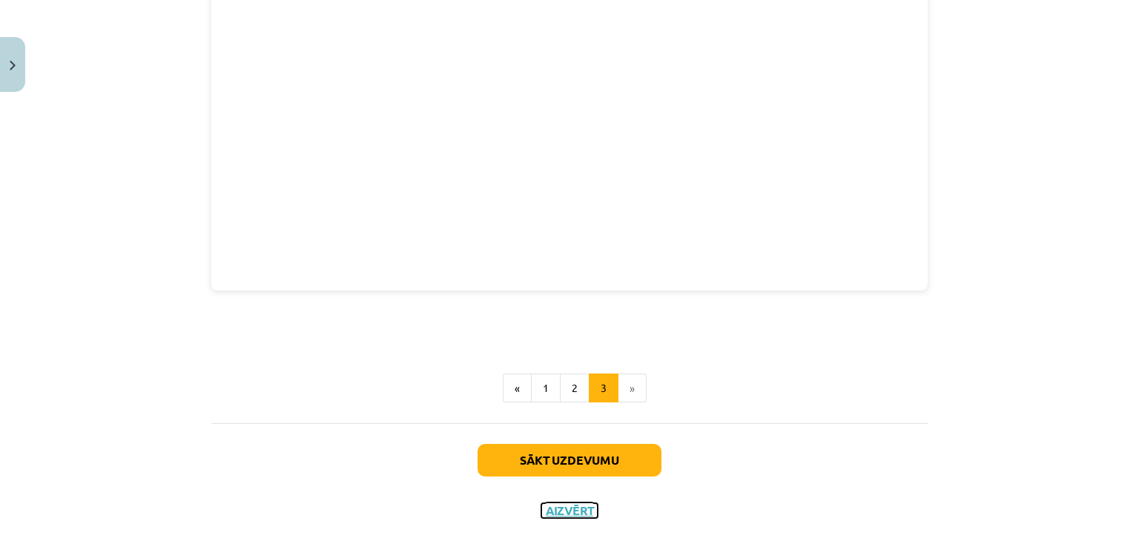
click at [559, 504] on button "Aizvērt" at bounding box center [569, 511] width 56 height 15
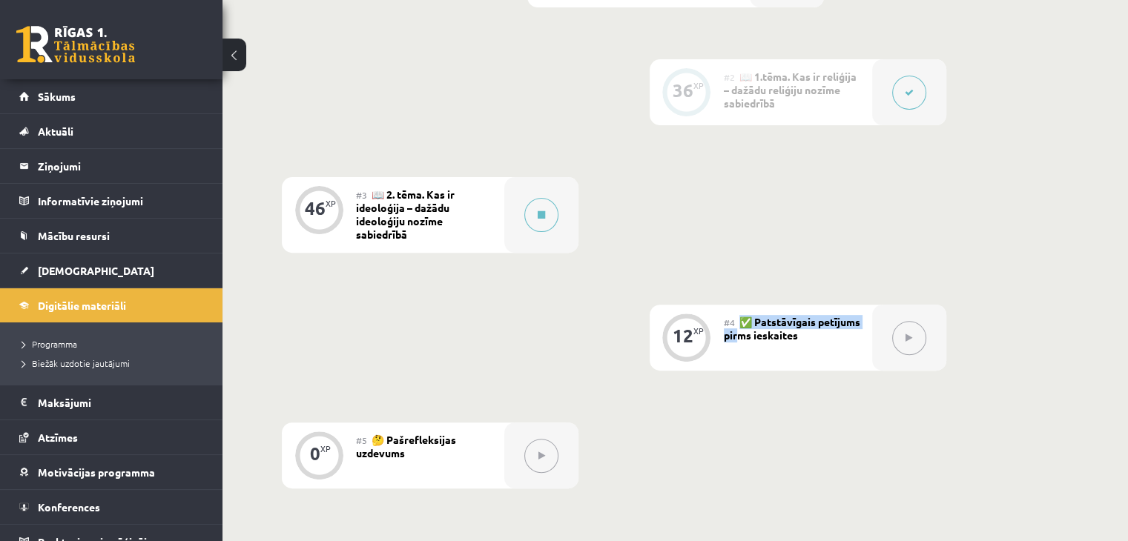
drag, startPoint x: 739, startPoint y: 335, endPoint x: 824, endPoint y: 373, distance: 93.3
click at [802, 349] on div "#4 ✅ Patstāvīgais petījums pirms ieskaites" at bounding box center [798, 338] width 148 height 66
click at [849, 432] on div "6 XP #1 💡 Pirms sāc mācīties! Ievada daļa 36 XP #2 📖 1.tēma. Kas ir reliģija – …" at bounding box center [675, 214] width 787 height 547
click at [662, 75] on div "6 XP #1 💡 Pirms sāc mācīties! Ievada daļa 36 XP #2 📖 1.tēma. Kas ir reliģija – …" at bounding box center [675, 214] width 787 height 547
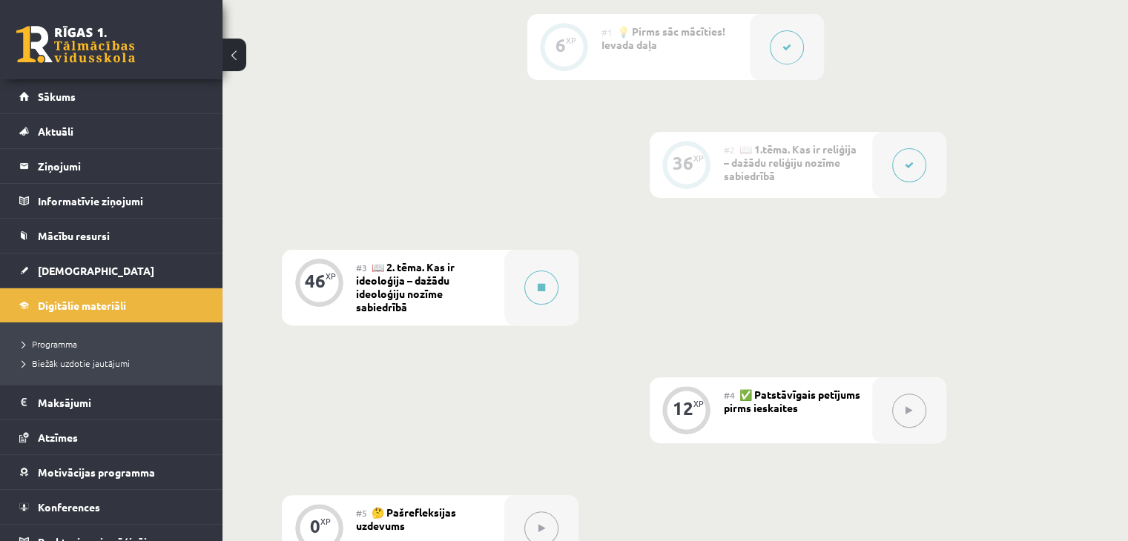
scroll to position [458, 0]
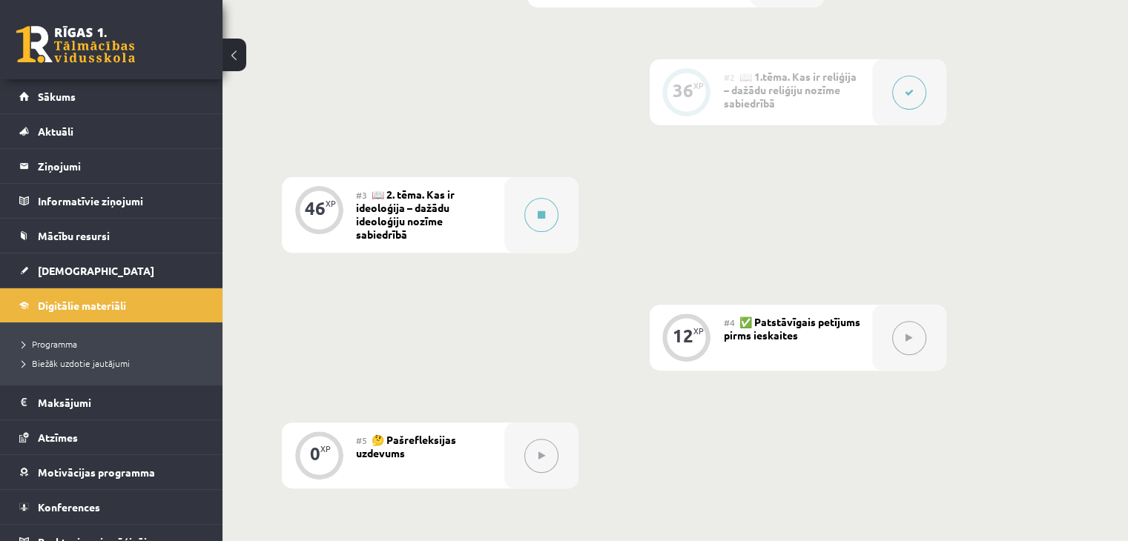
drag, startPoint x: 517, startPoint y: 307, endPoint x: 341, endPoint y: 244, distance: 186.8
click at [516, 306] on div "6 XP #1 💡 Pirms sāc mācīties! Ievada daļa 36 XP #2 📖 1.tēma. Kas ir reliģija – …" at bounding box center [675, 214] width 787 height 547
click at [786, 452] on div "6 XP #1 💡 Pirms sāc mācīties! Ievada daļa 36 XP #2 📖 1.tēma. Kas ir reliģija – …" at bounding box center [675, 214] width 787 height 547
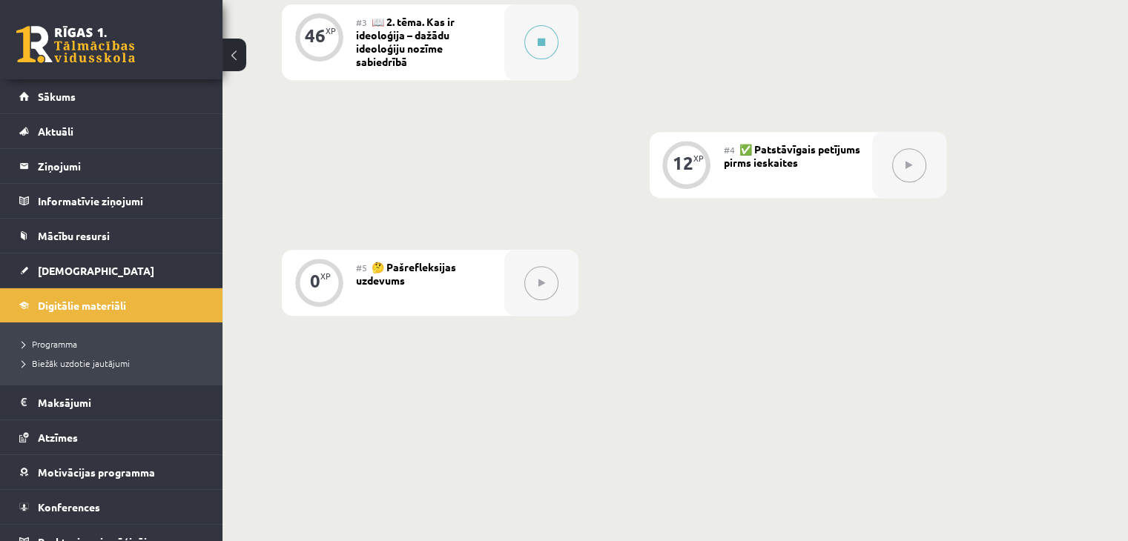
scroll to position [681, 0]
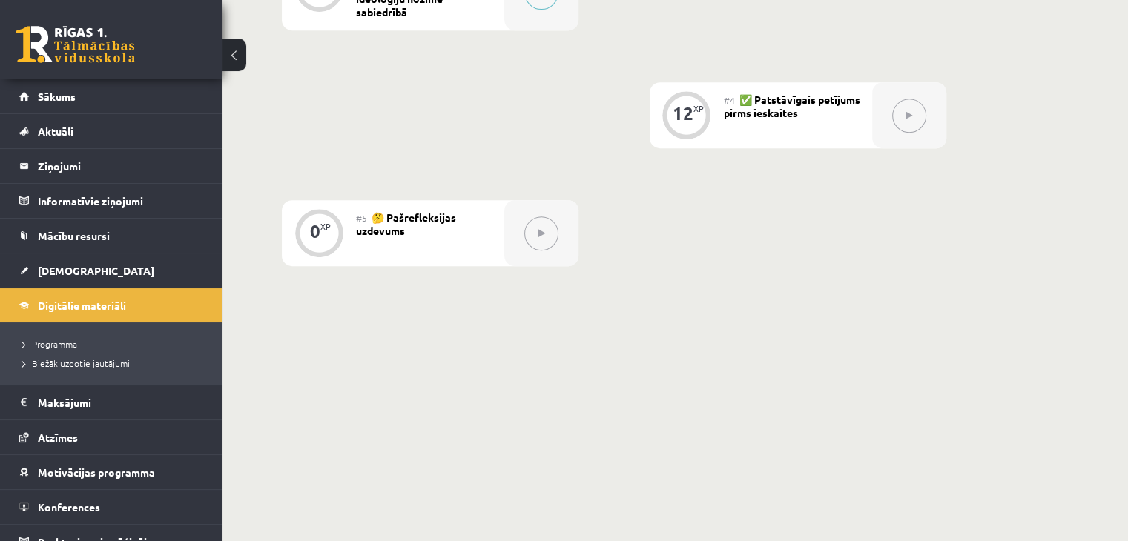
drag, startPoint x: 838, startPoint y: 360, endPoint x: 798, endPoint y: 358, distance: 40.1
click at [807, 360] on div "6 XP #1 💡 Pirms sāc mācīties! Ievada daļa 36 XP #2 📖 1.tēma. Kas ir reliģija – …" at bounding box center [676, 19] width 906 height 718
click at [51, 106] on link "Sākums" at bounding box center [111, 96] width 185 height 34
